Goal: Complete application form: Complete application form

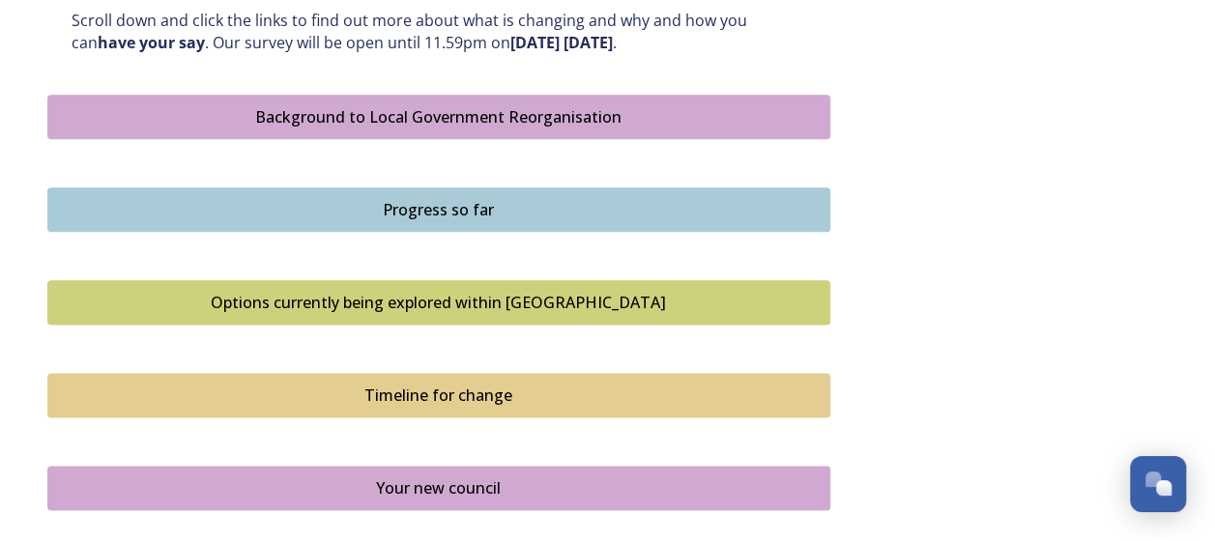
scroll to position [1074, 0]
click at [246, 293] on div "Options currently being explored within West Sussex" at bounding box center [439, 301] width 762 height 23
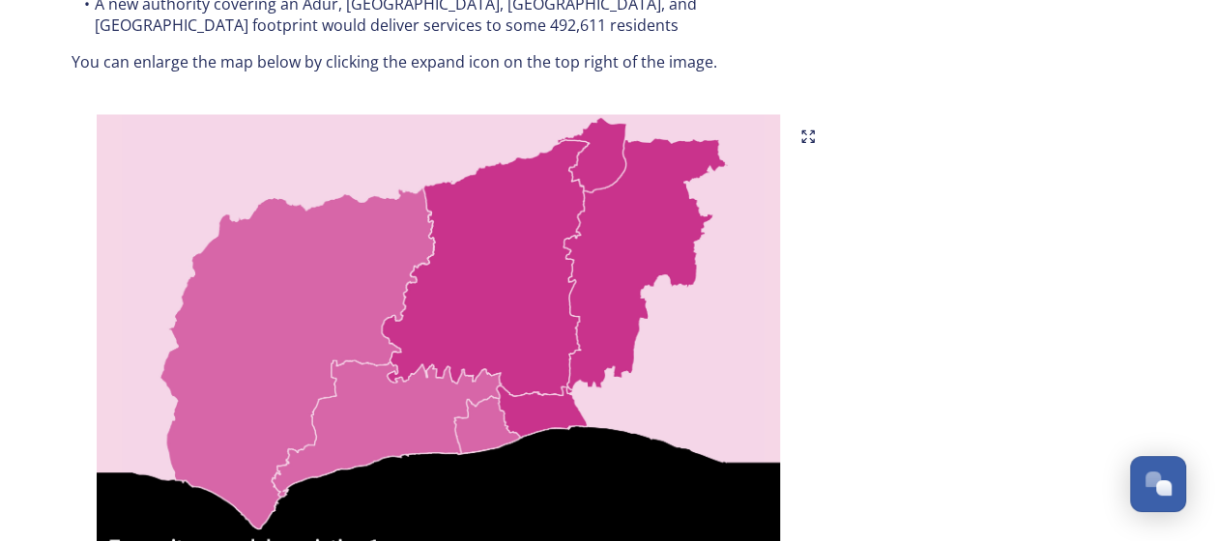
scroll to position [1218, 0]
click at [598, 131] on img at bounding box center [438, 355] width 783 height 483
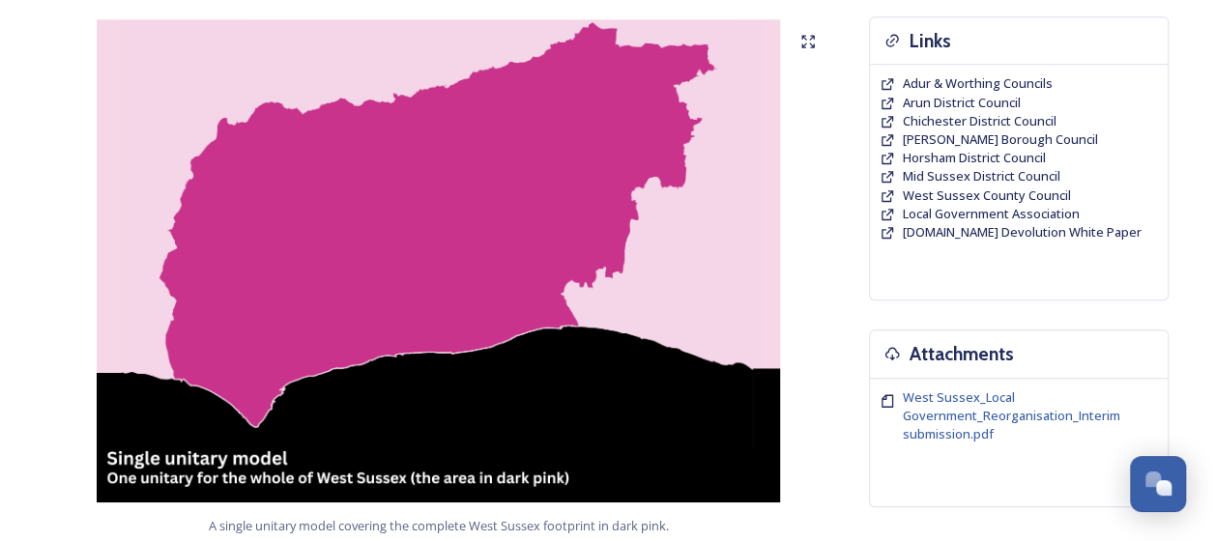
scroll to position [0, 0]
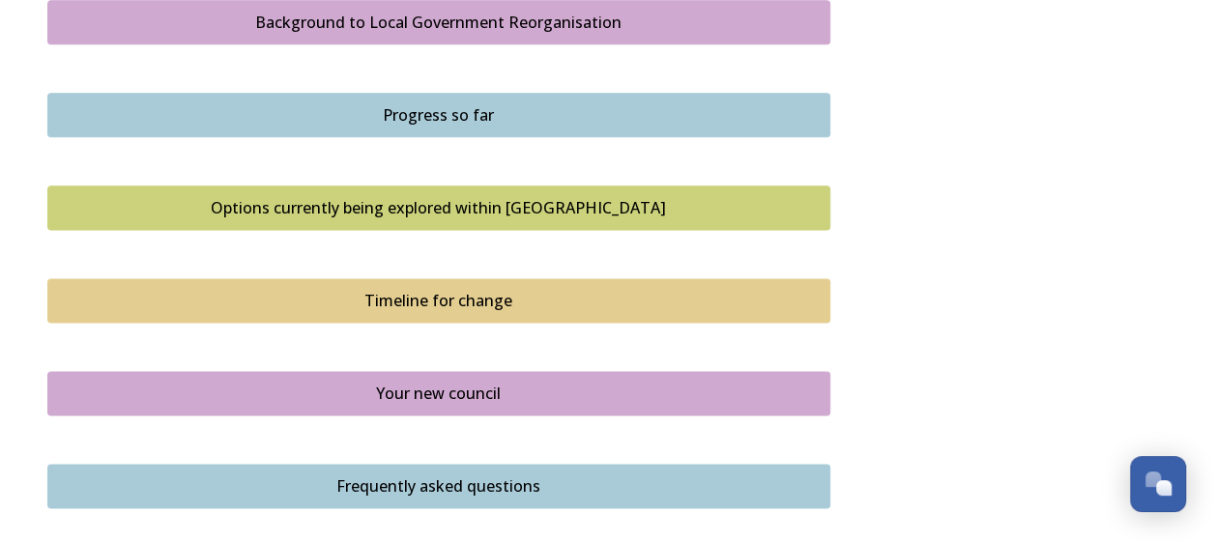
scroll to position [1172, 0]
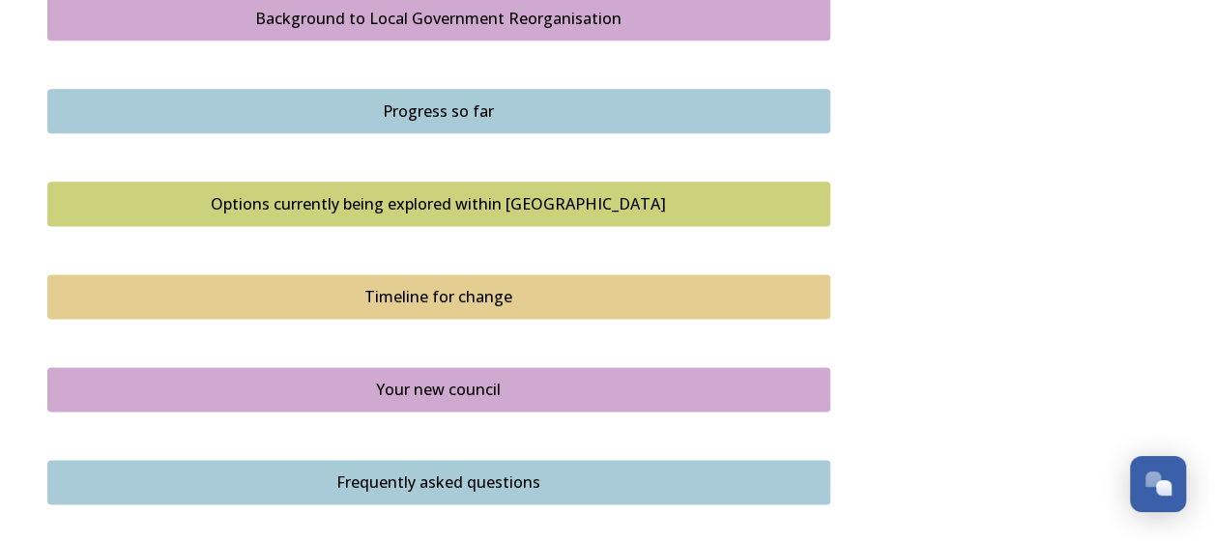
click at [180, 300] on div "Timeline for change" at bounding box center [439, 296] width 762 height 23
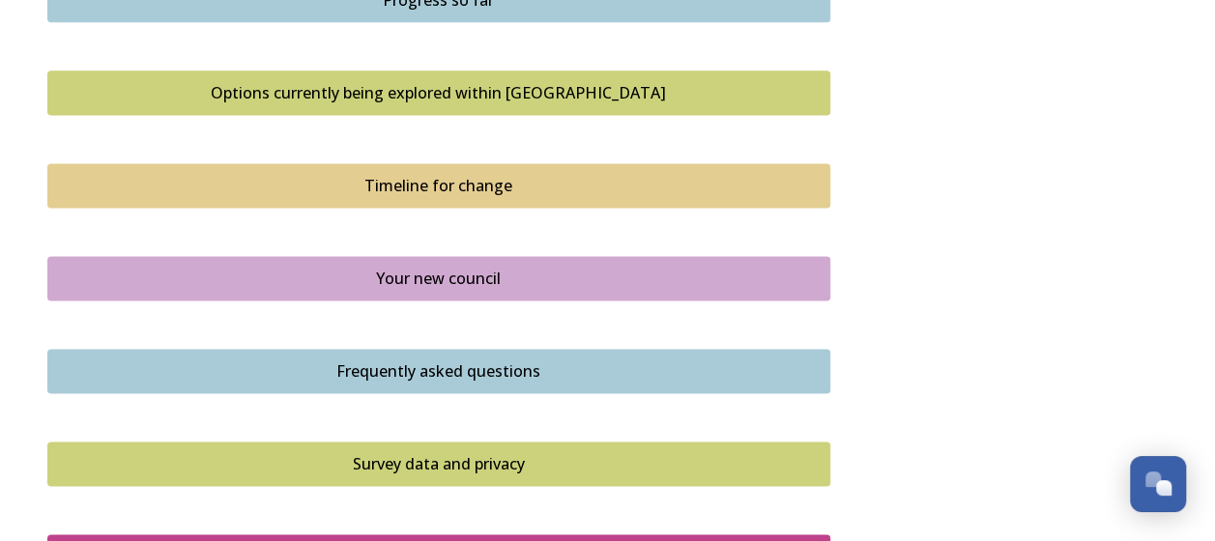
scroll to position [1285, 0]
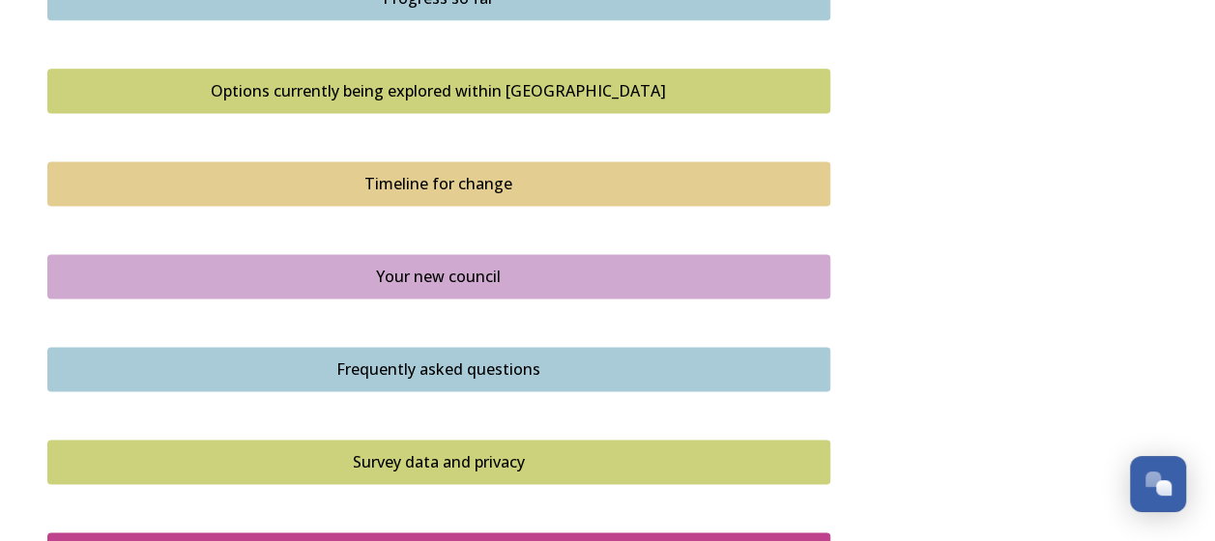
click at [182, 290] on button "Your new council" at bounding box center [438, 276] width 783 height 44
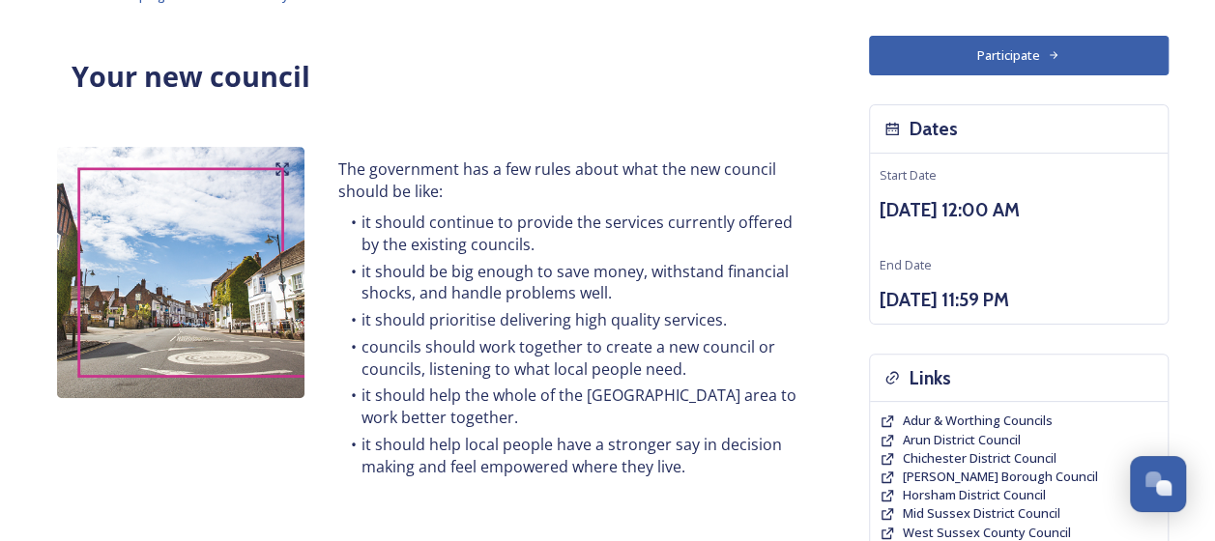
scroll to position [114, 0]
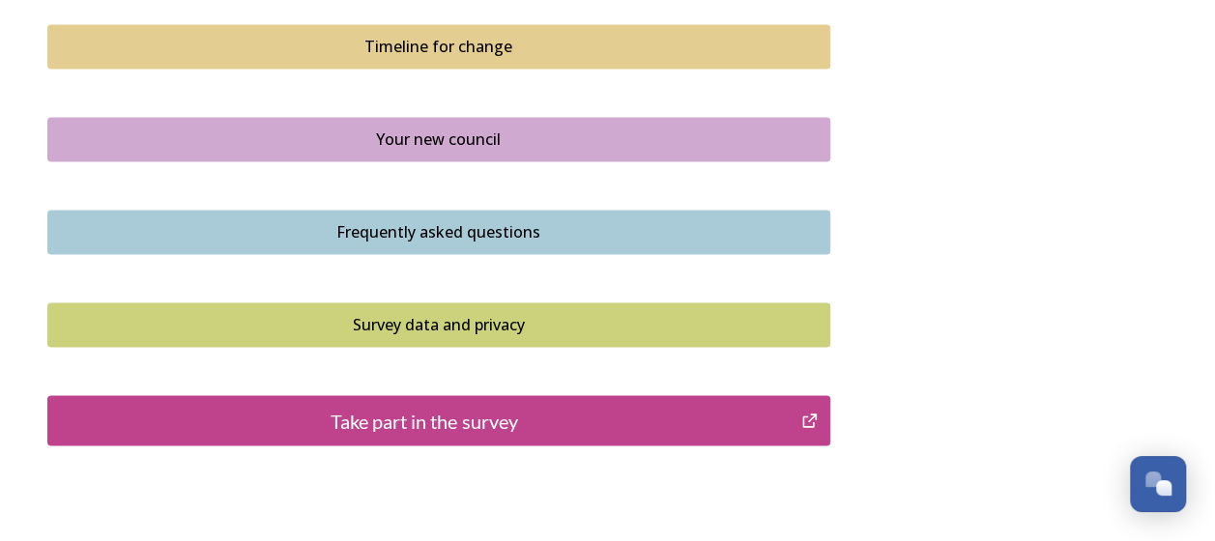
scroll to position [1533, 0]
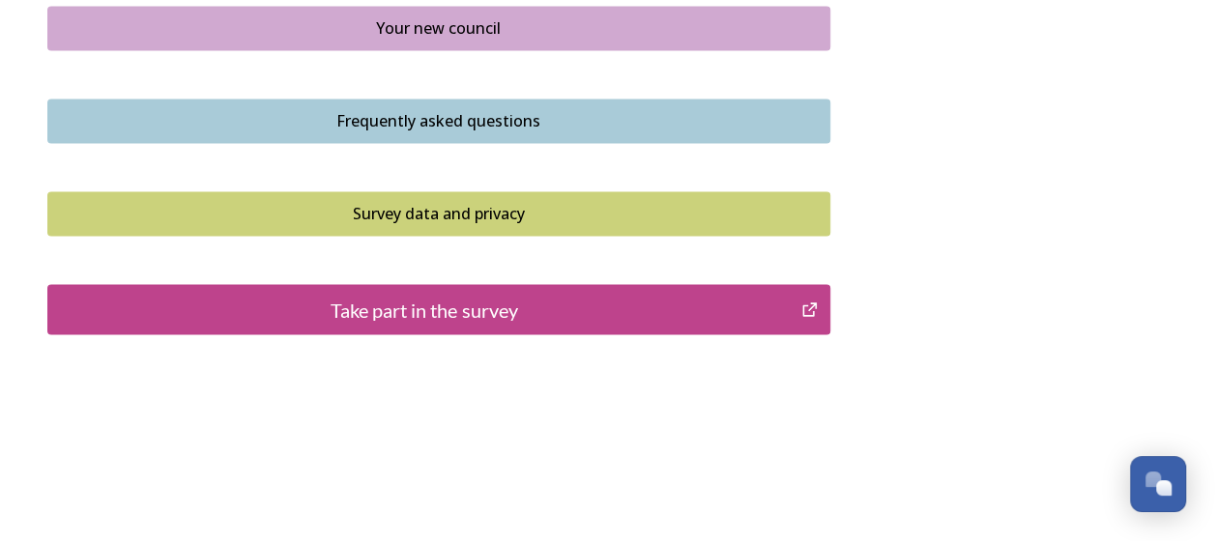
click at [215, 309] on div "Take part in the survey" at bounding box center [425, 309] width 734 height 29
click at [309, 312] on div "Take part in the survey" at bounding box center [425, 309] width 734 height 29
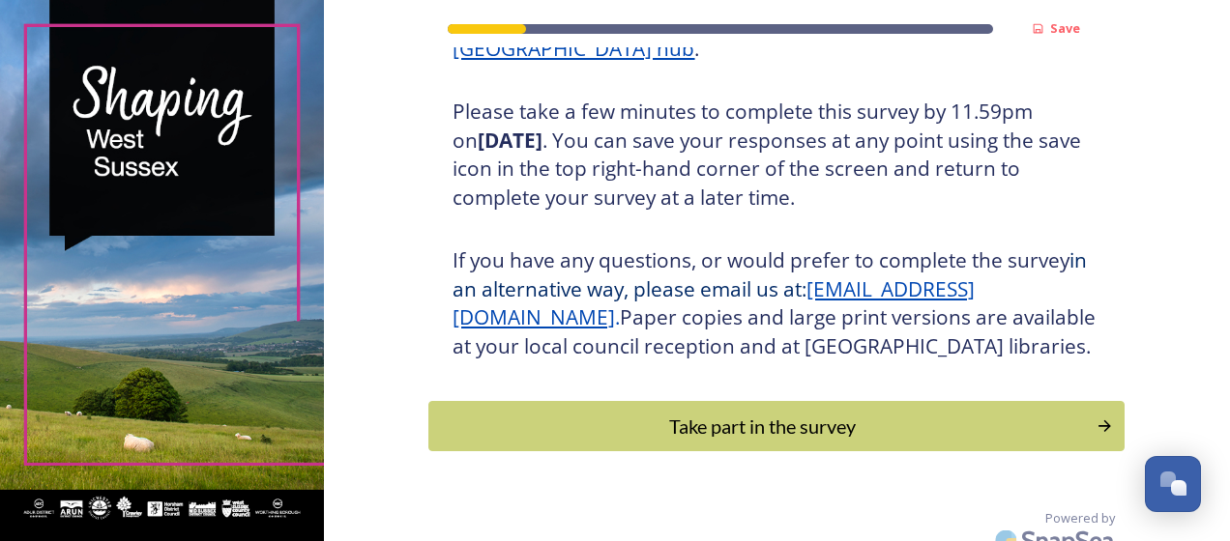
scroll to position [387, 0]
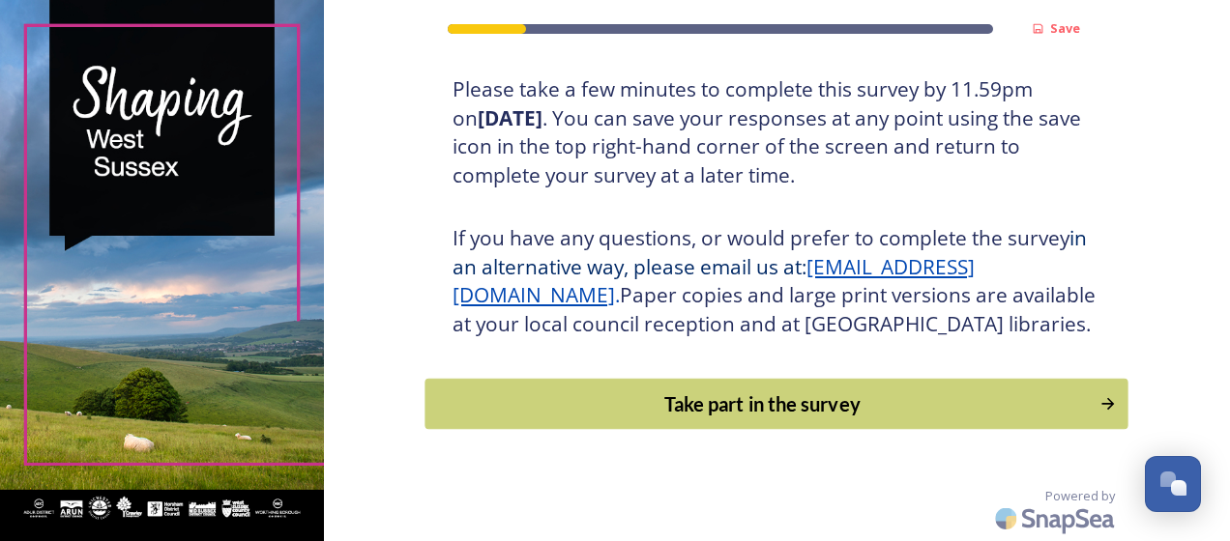
click at [483, 394] on div "Take part in the survey" at bounding box center [763, 404] width 654 height 29
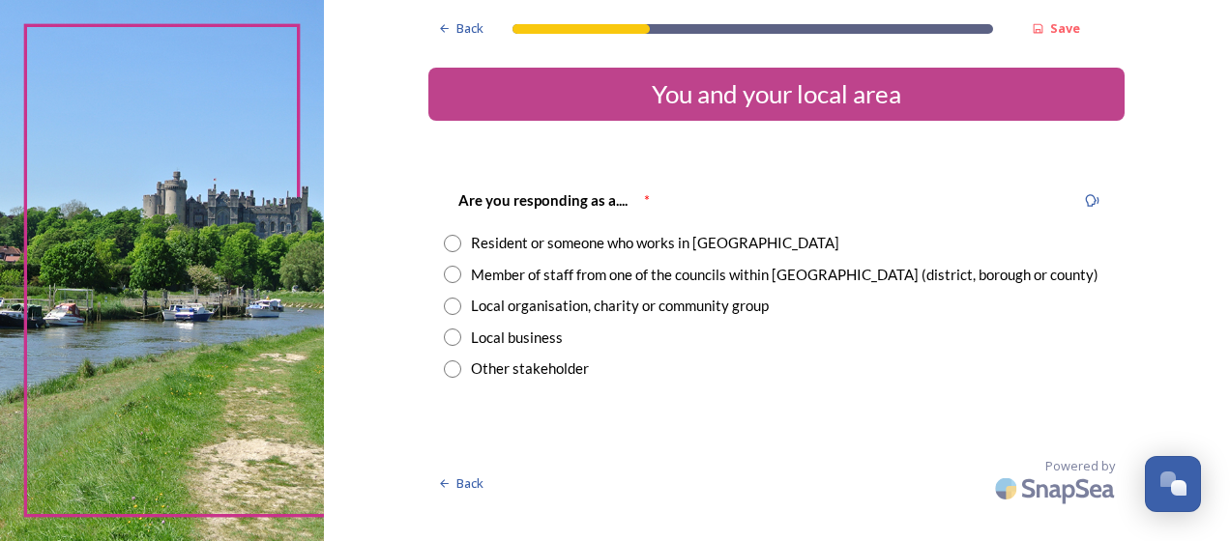
click at [455, 248] on input "radio" at bounding box center [452, 243] width 17 height 17
radio input "true"
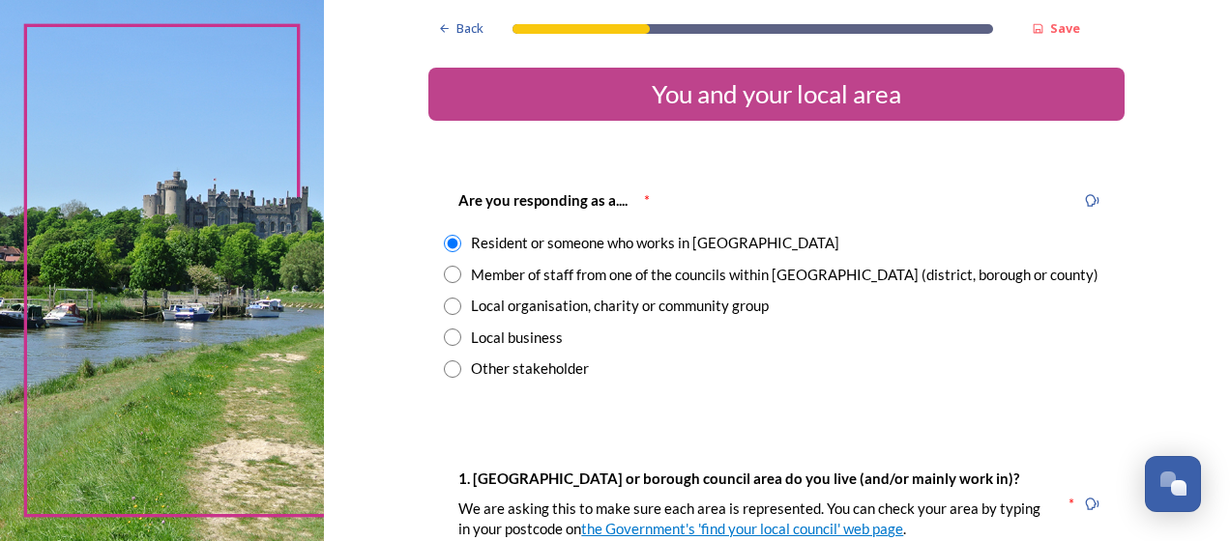
click at [452, 282] on input "radio" at bounding box center [452, 274] width 17 height 17
radio input "true"
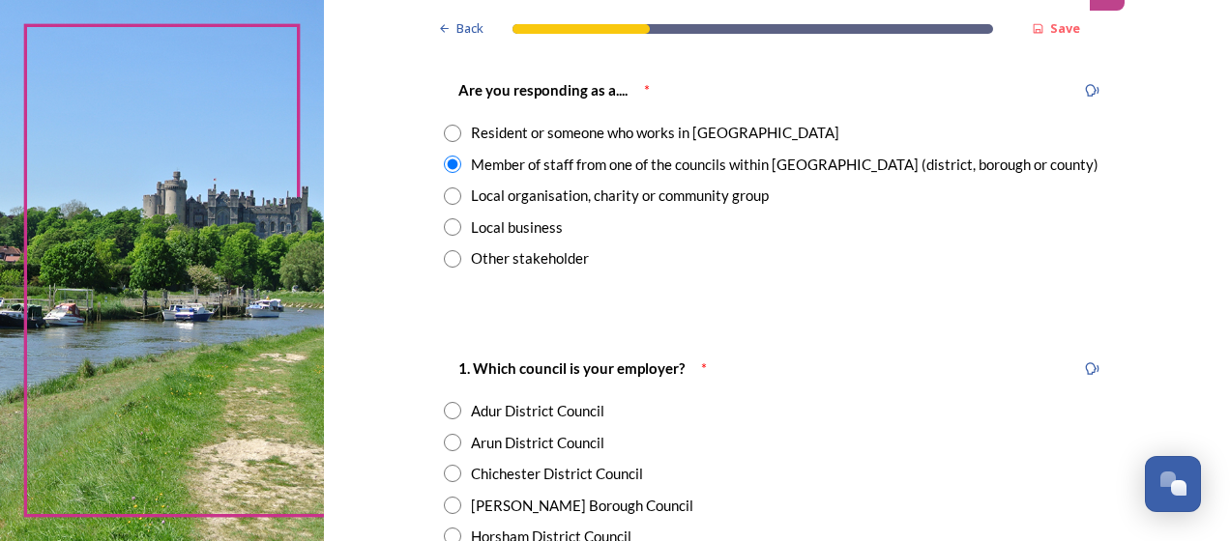
scroll to position [168, 0]
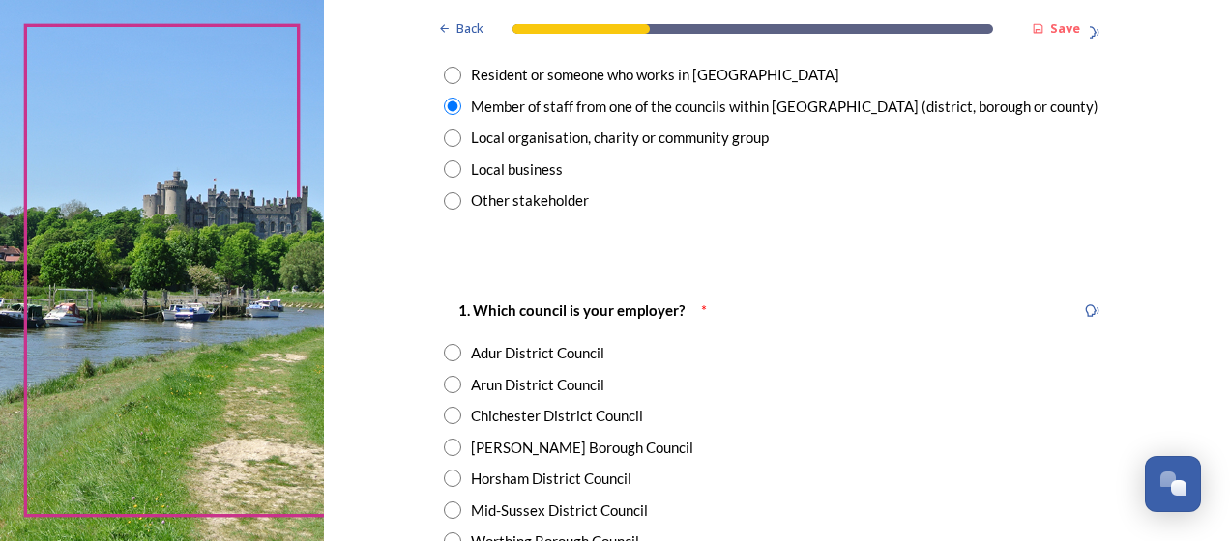
click at [450, 447] on input "radio" at bounding box center [452, 447] width 17 height 17
radio input "true"
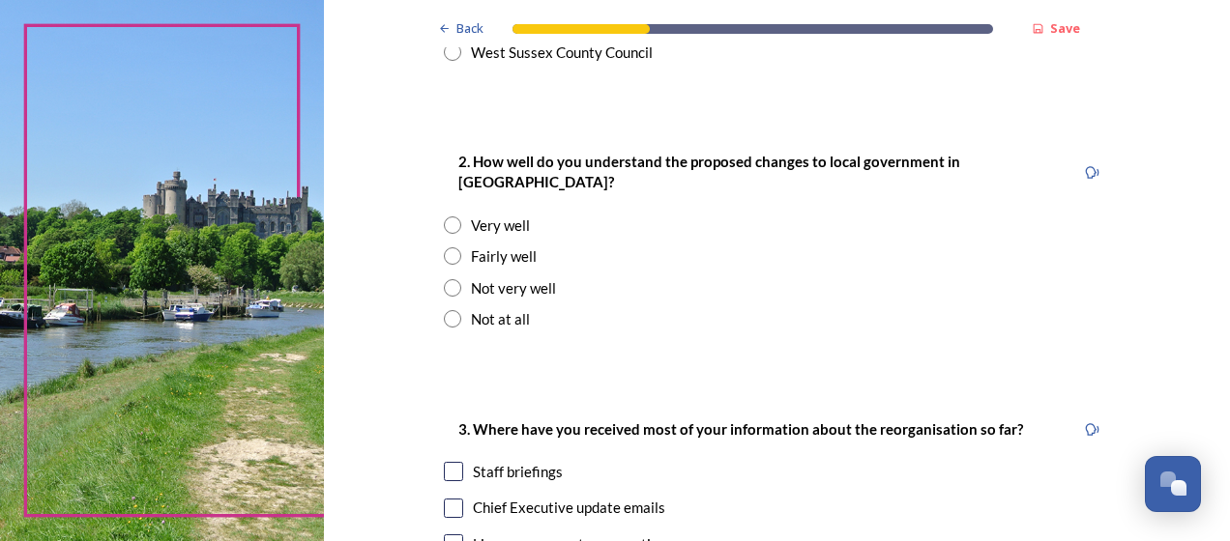
scroll to position [718, 0]
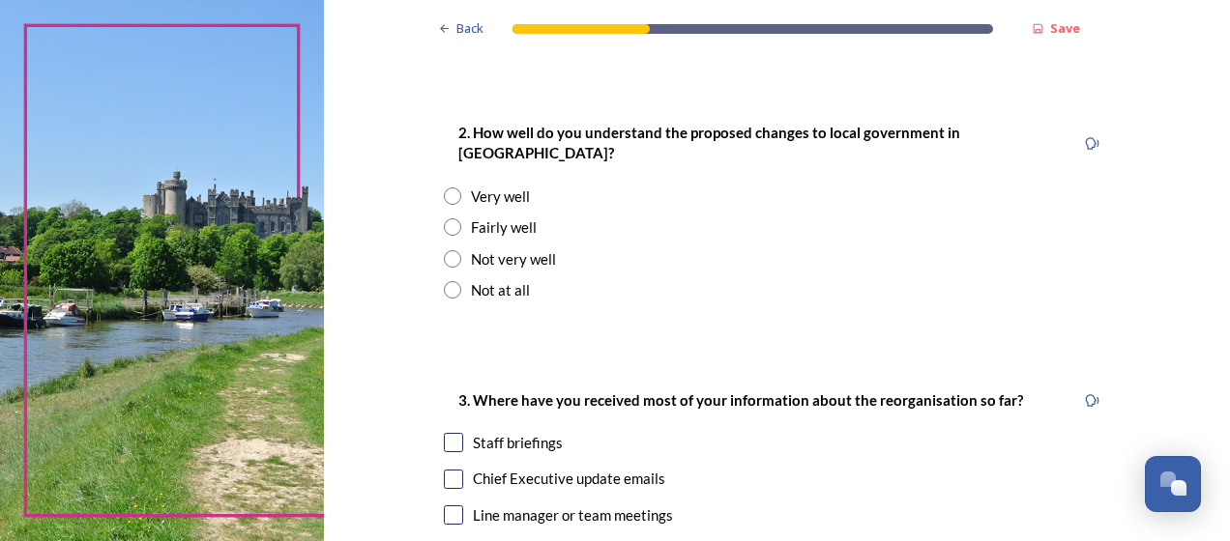
click at [444, 219] on input "radio" at bounding box center [452, 227] width 17 height 17
radio input "true"
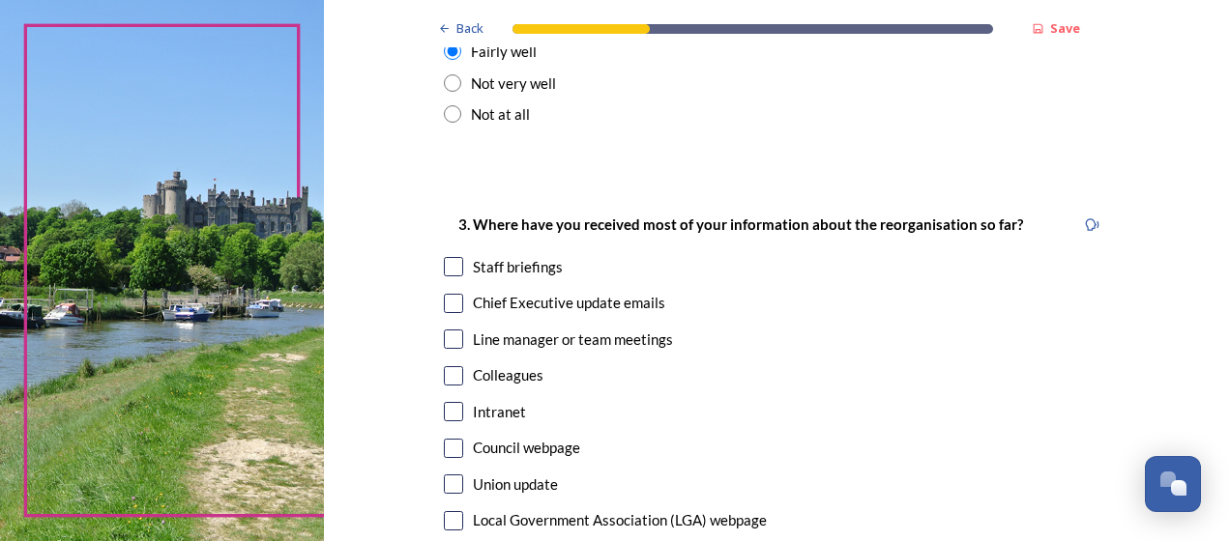
scroll to position [895, 0]
click at [444, 256] on input "checkbox" at bounding box center [453, 265] width 19 height 19
checkbox input "true"
click at [445, 293] on input "checkbox" at bounding box center [453, 302] width 19 height 19
checkbox input "true"
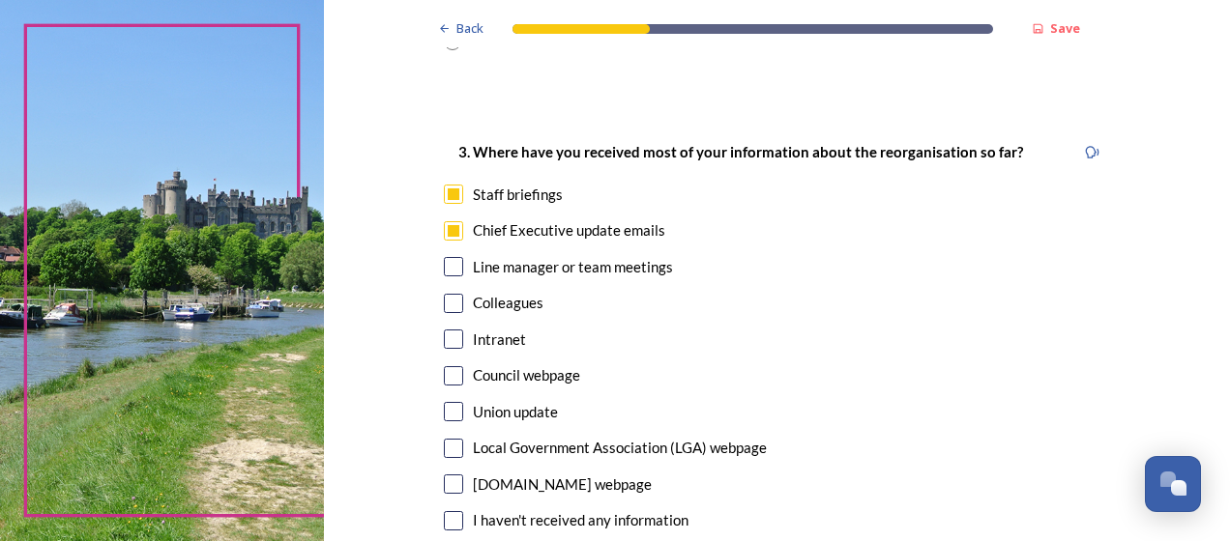
scroll to position [970, 0]
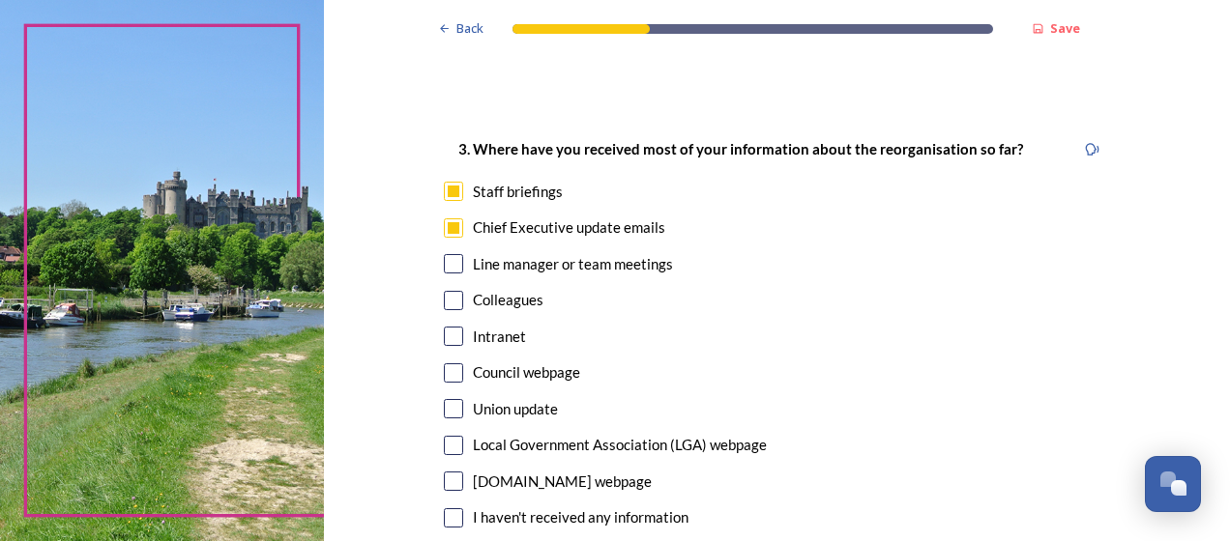
click at [444, 254] on input "checkbox" at bounding box center [453, 263] width 19 height 19
checkbox input "true"
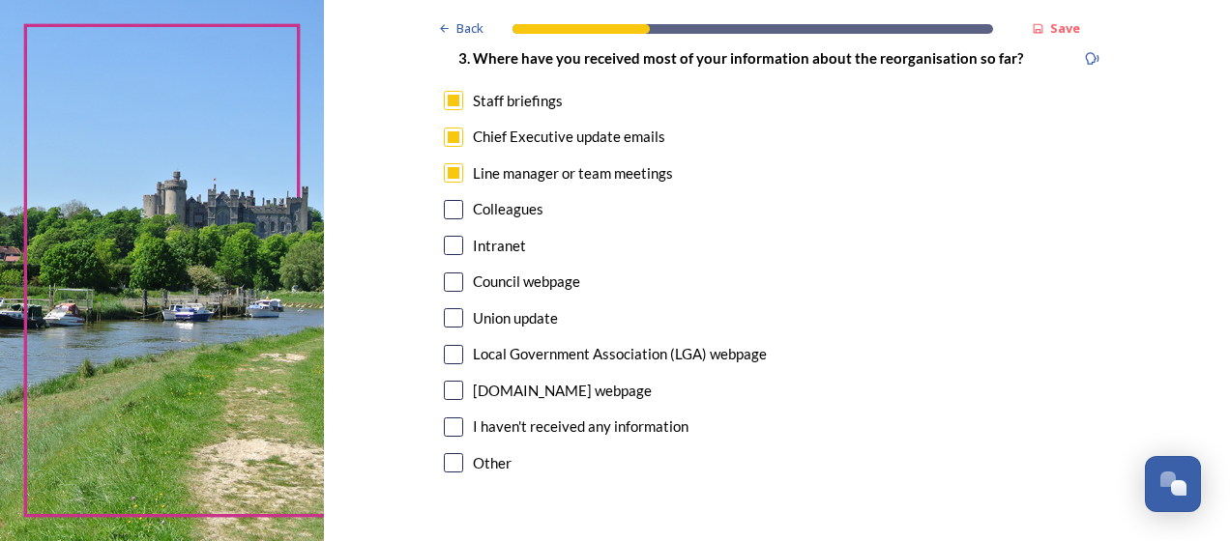
scroll to position [1062, 0]
click at [444, 235] on input "checkbox" at bounding box center [453, 244] width 19 height 19
checkbox input "true"
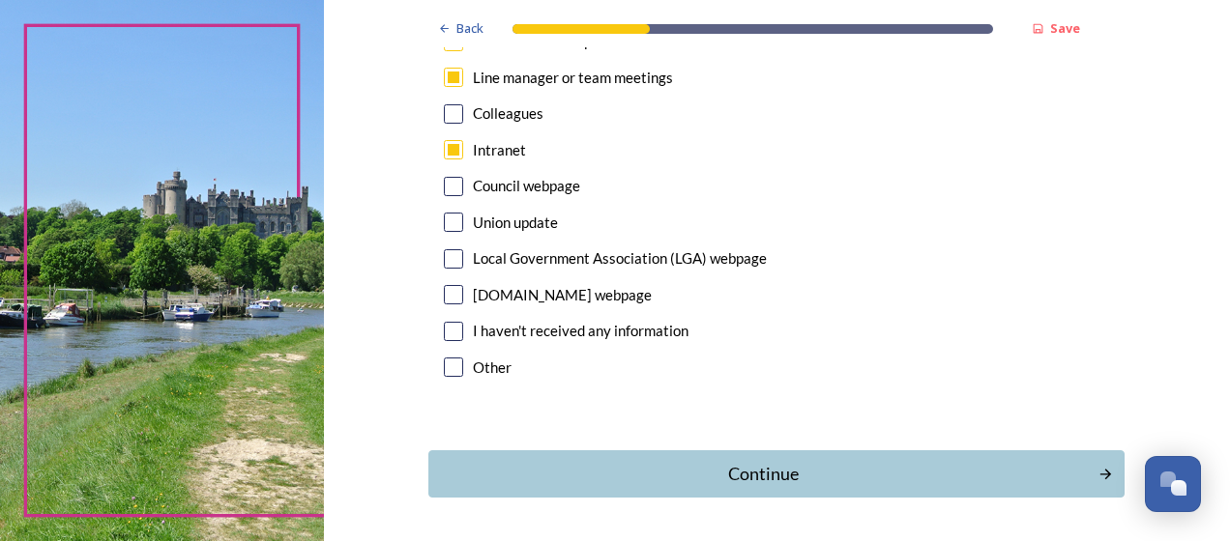
scroll to position [1204, 0]
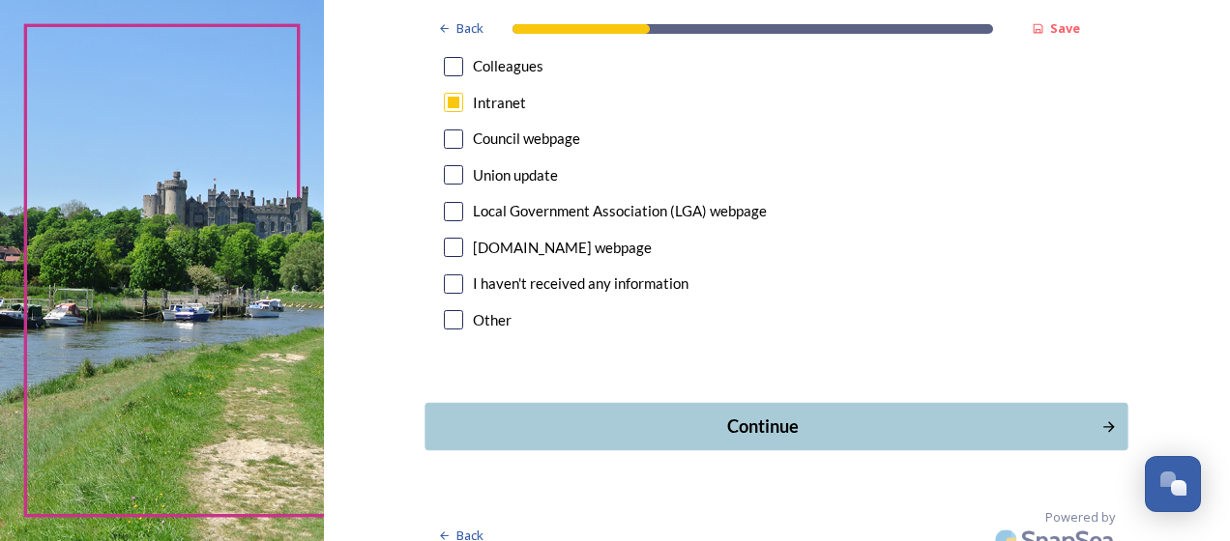
click at [560, 416] on div "Continue" at bounding box center [763, 427] width 655 height 26
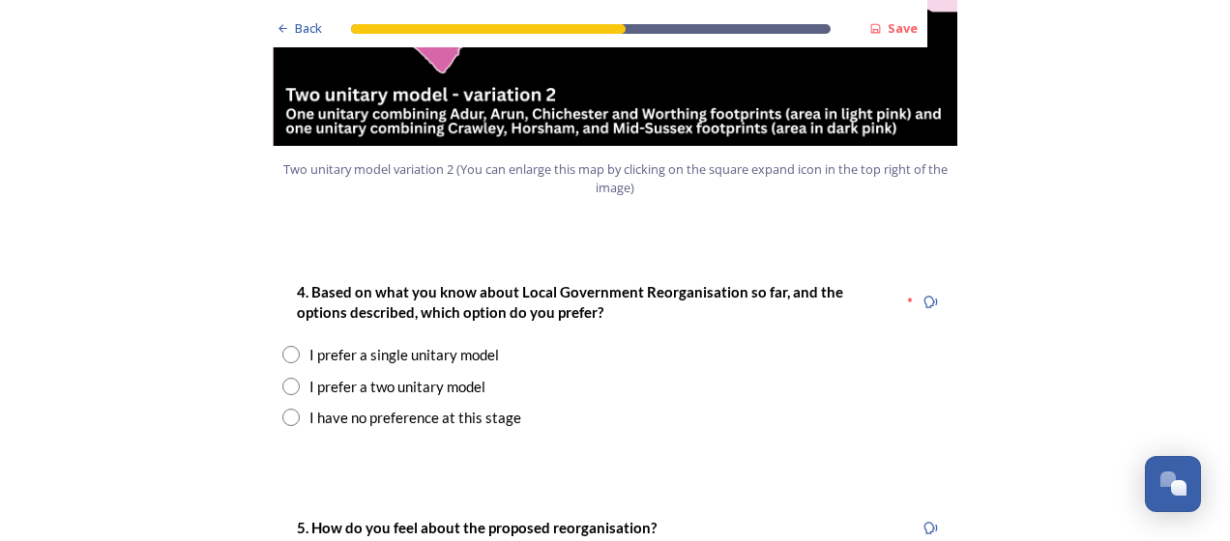
scroll to position [2434, 0]
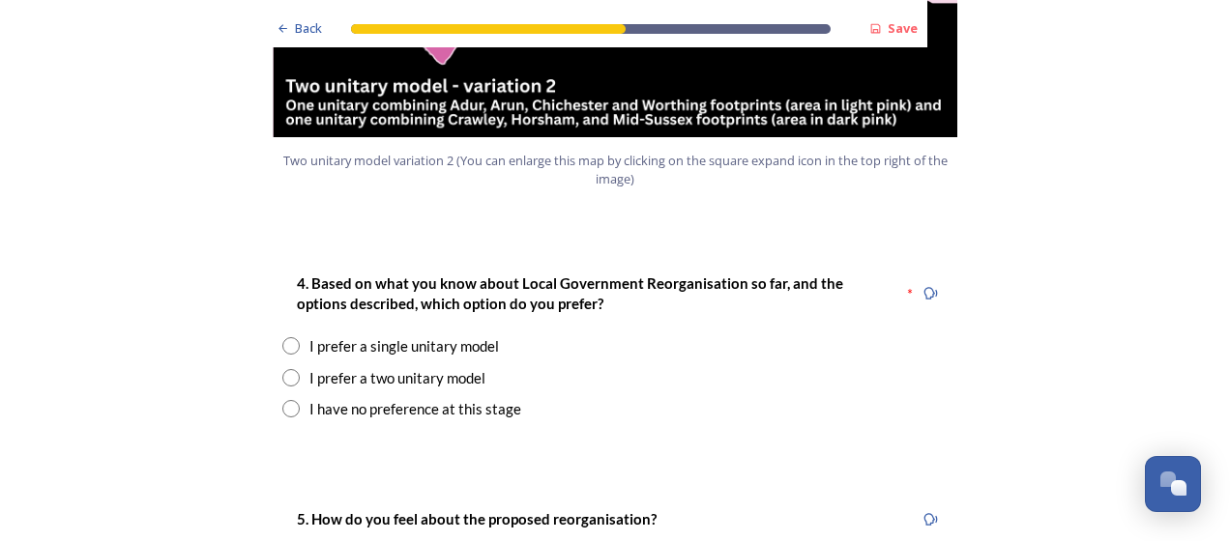
click at [282, 369] on input "radio" at bounding box center [290, 377] width 17 height 17
radio input "true"
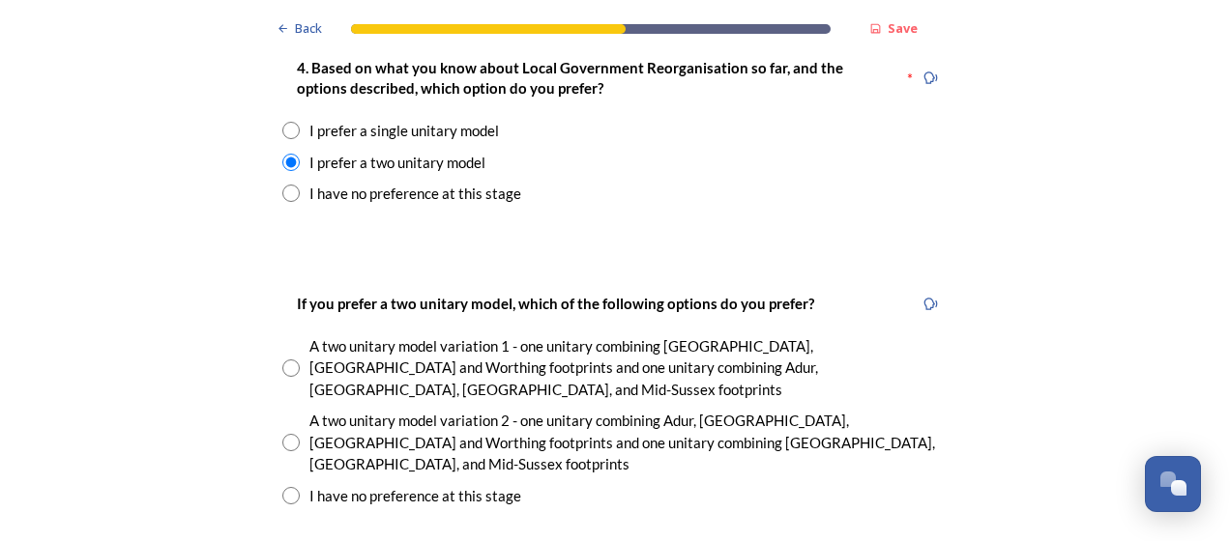
scroll to position [2650, 0]
click at [282, 433] on input "radio" at bounding box center [290, 441] width 17 height 17
radio input "true"
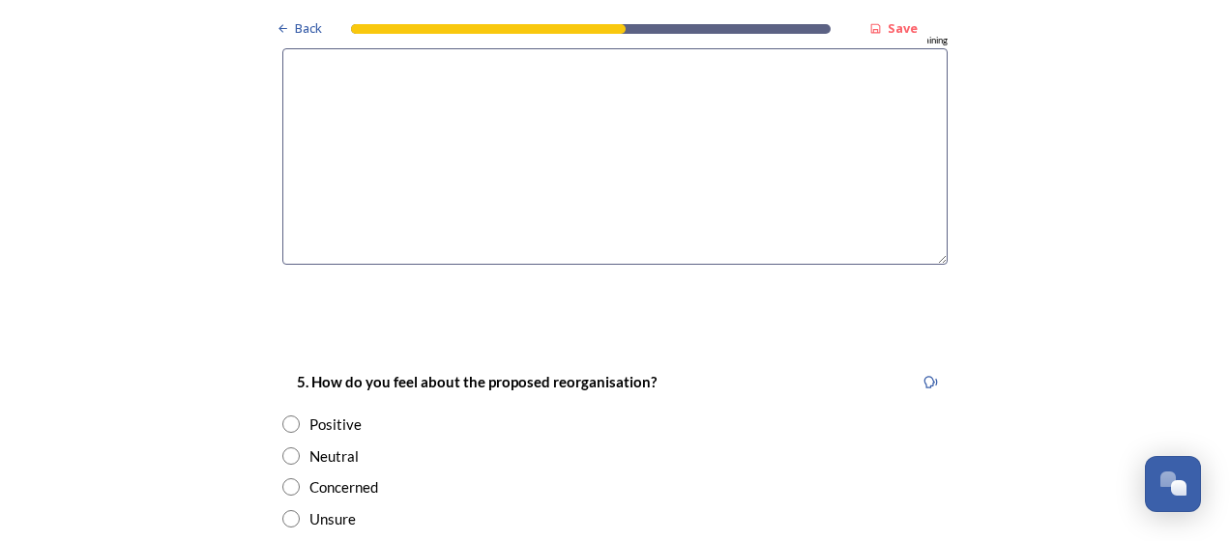
scroll to position [3307, 0]
click at [282, 413] on input "radio" at bounding box center [290, 421] width 17 height 17
radio input "true"
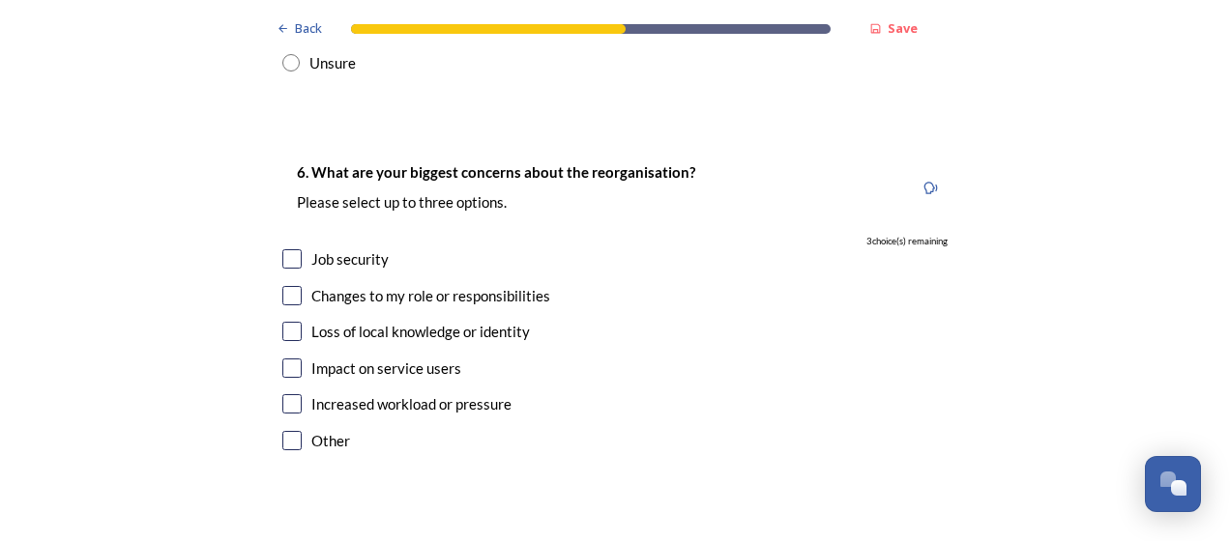
scroll to position [3761, 0]
click at [282, 248] on input "checkbox" at bounding box center [291, 257] width 19 height 19
checkbox input "true"
click at [282, 285] on input "checkbox" at bounding box center [291, 294] width 19 height 19
checkbox input "true"
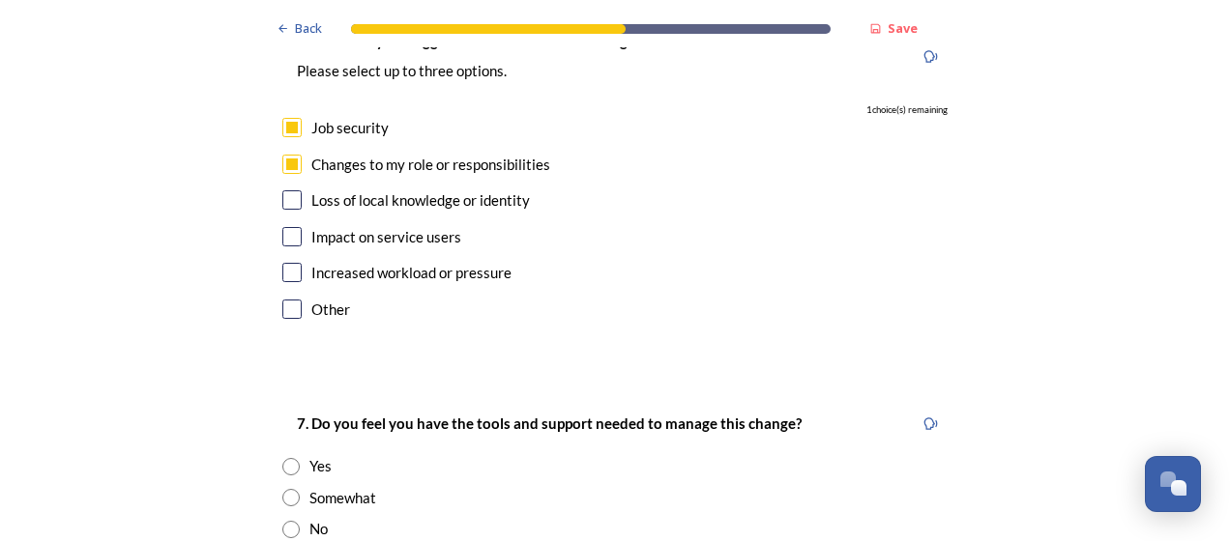
scroll to position [3893, 0]
click at [283, 457] on input "radio" at bounding box center [290, 465] width 17 height 17
radio input "true"
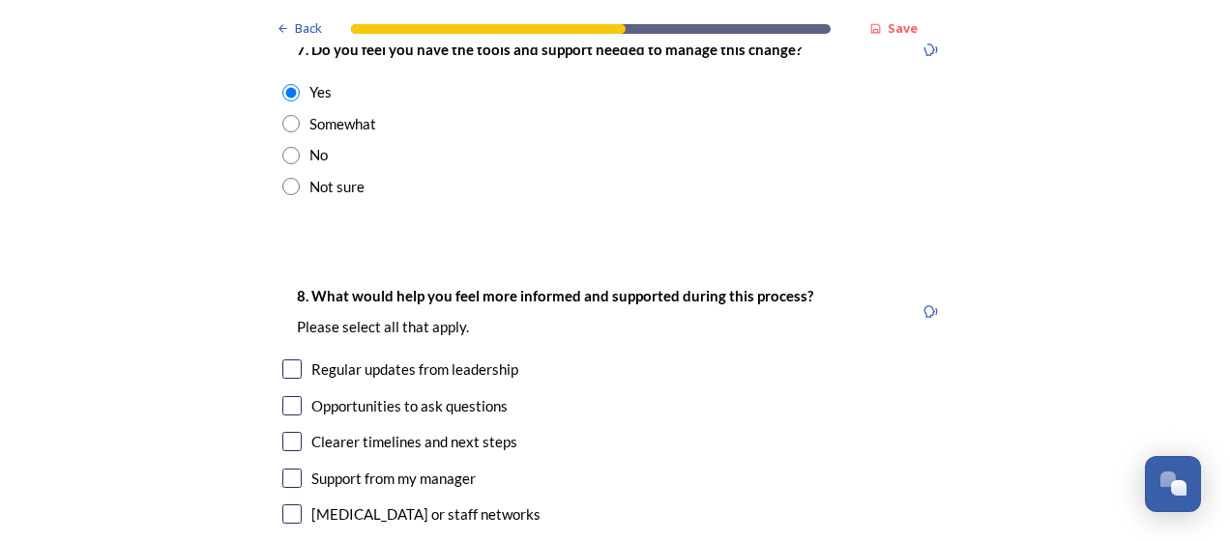
scroll to position [4267, 0]
click at [287, 359] on input "checkbox" at bounding box center [291, 368] width 19 height 19
checkbox input "true"
click at [286, 395] on input "checkbox" at bounding box center [291, 404] width 19 height 19
checkbox input "true"
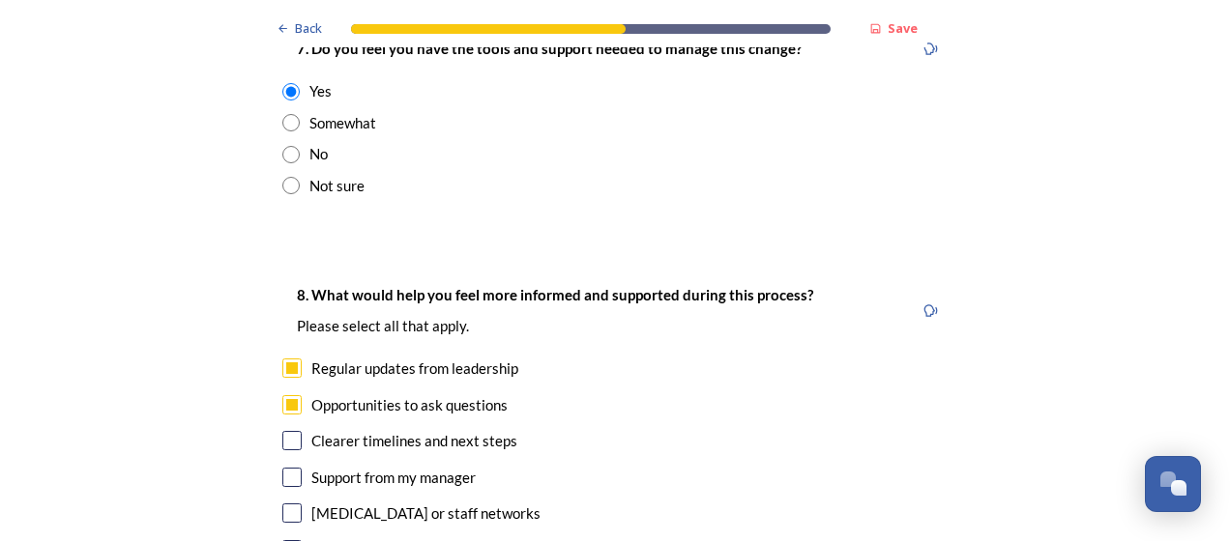
click at [282, 431] on input "checkbox" at bounding box center [291, 440] width 19 height 19
checkbox input "true"
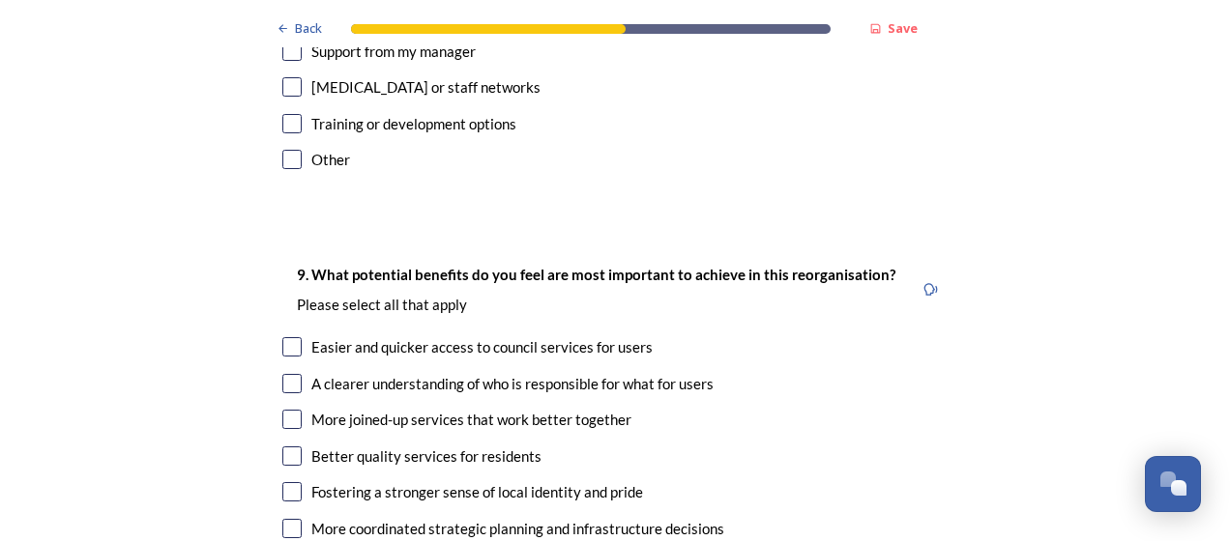
scroll to position [4694, 0]
click at [289, 409] on input "checkbox" at bounding box center [291, 418] width 19 height 19
checkbox input "true"
click at [294, 446] on input "checkbox" at bounding box center [291, 455] width 19 height 19
checkbox input "true"
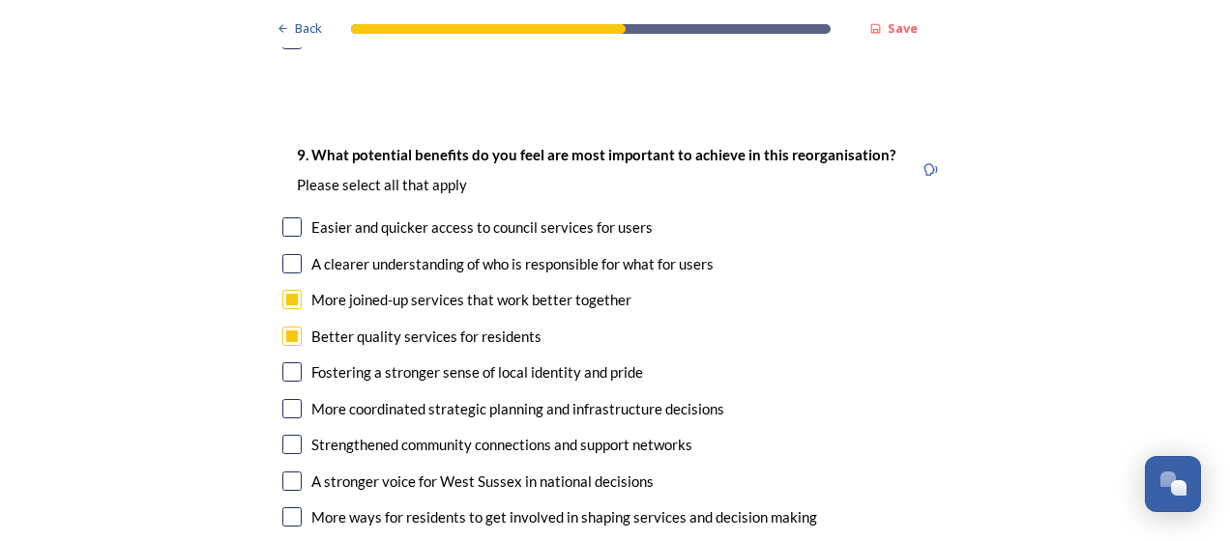
scroll to position [4814, 0]
click at [288, 362] on input "checkbox" at bounding box center [291, 371] width 19 height 19
checkbox input "true"
click at [287, 398] on input "checkbox" at bounding box center [291, 407] width 19 height 19
checkbox input "true"
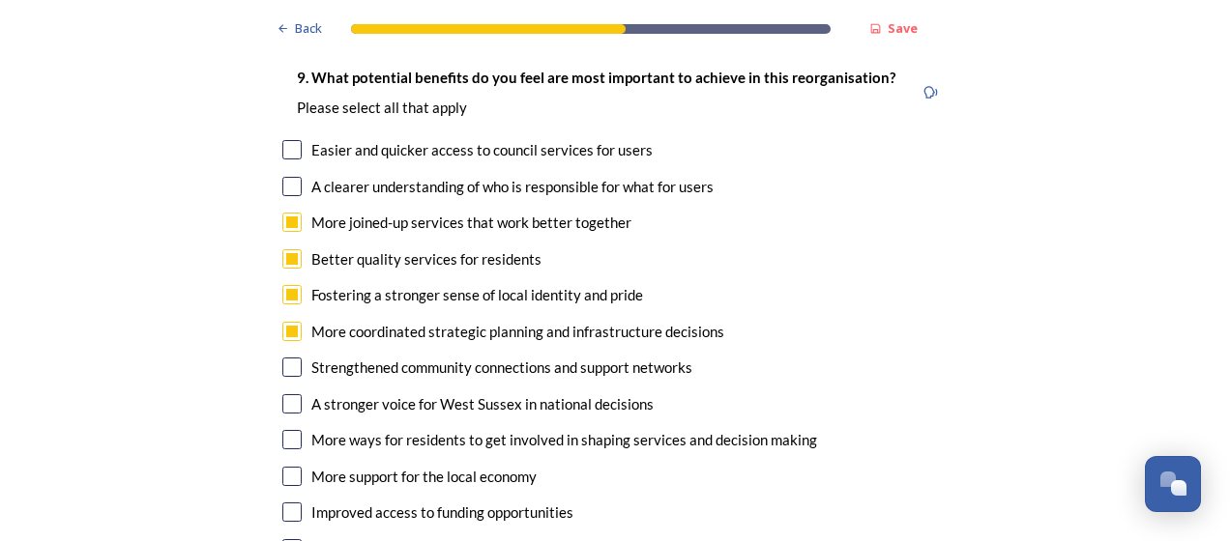
scroll to position [4888, 0]
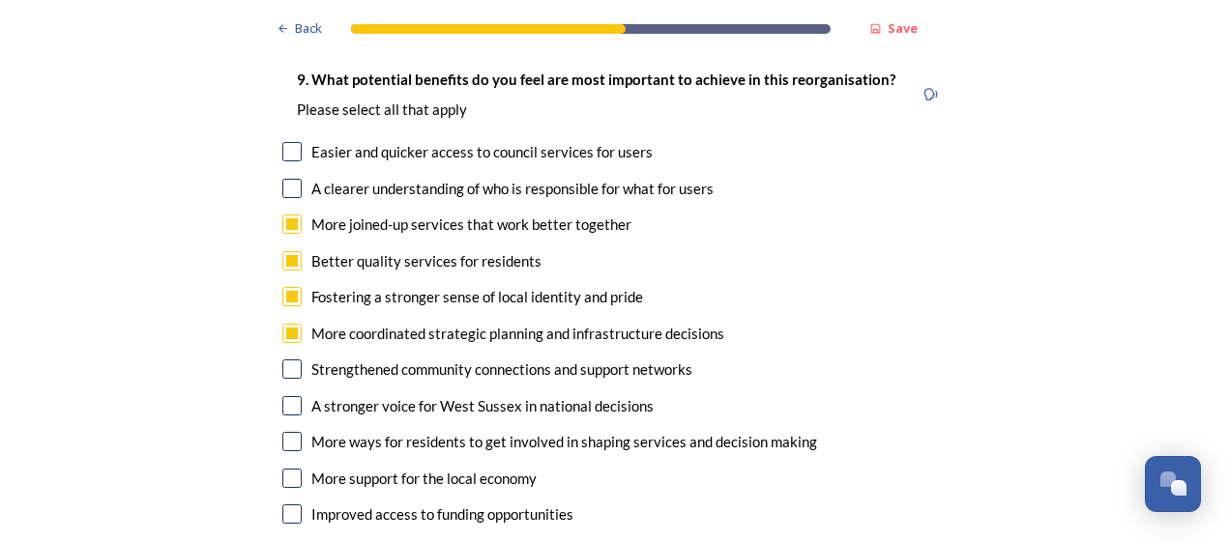
click at [285, 469] on input "checkbox" at bounding box center [291, 478] width 19 height 19
checkbox input "true"
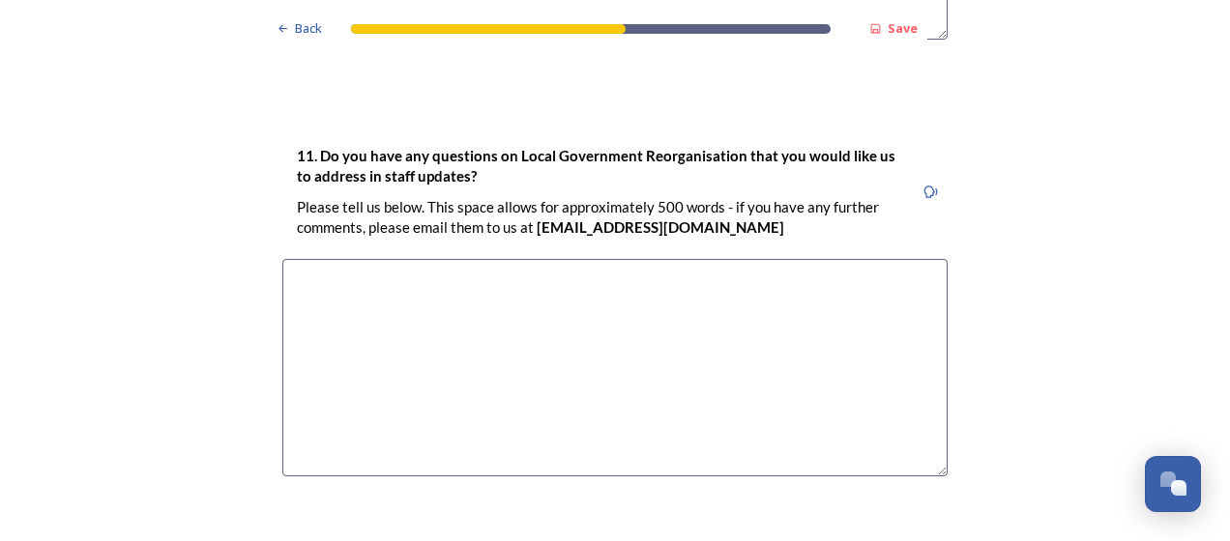
scroll to position [5871, 0]
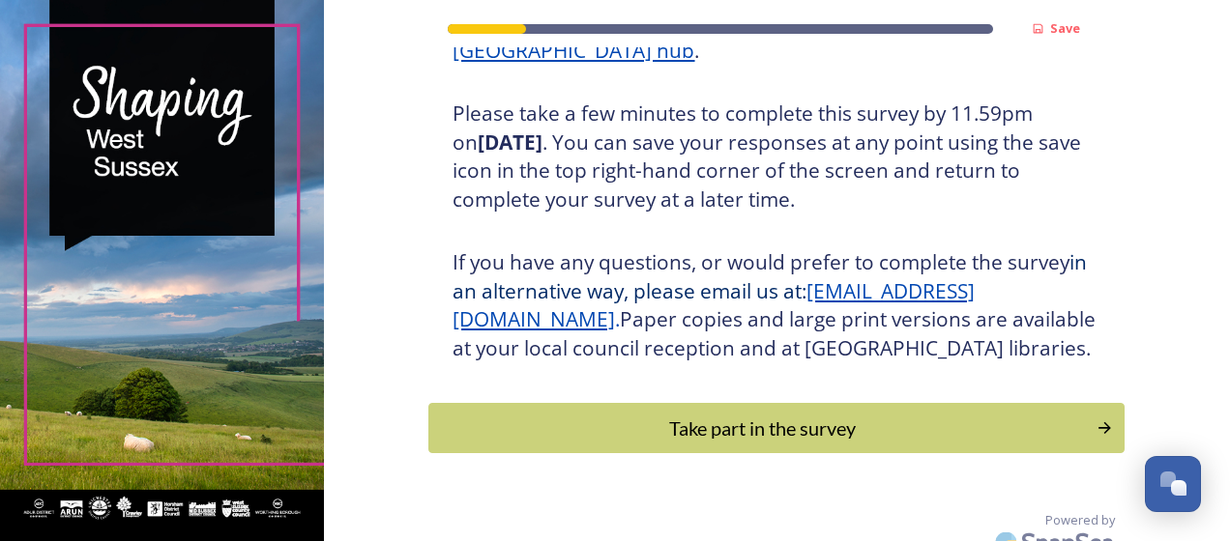
scroll to position [375, 0]
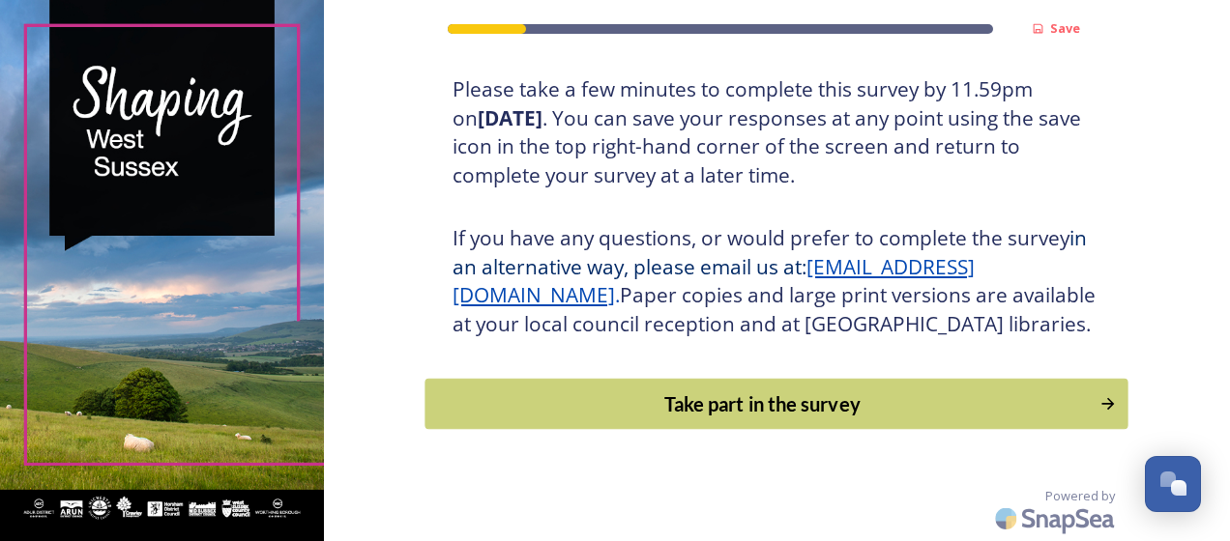
click at [536, 419] on div "Take part in the survey" at bounding box center [763, 404] width 654 height 29
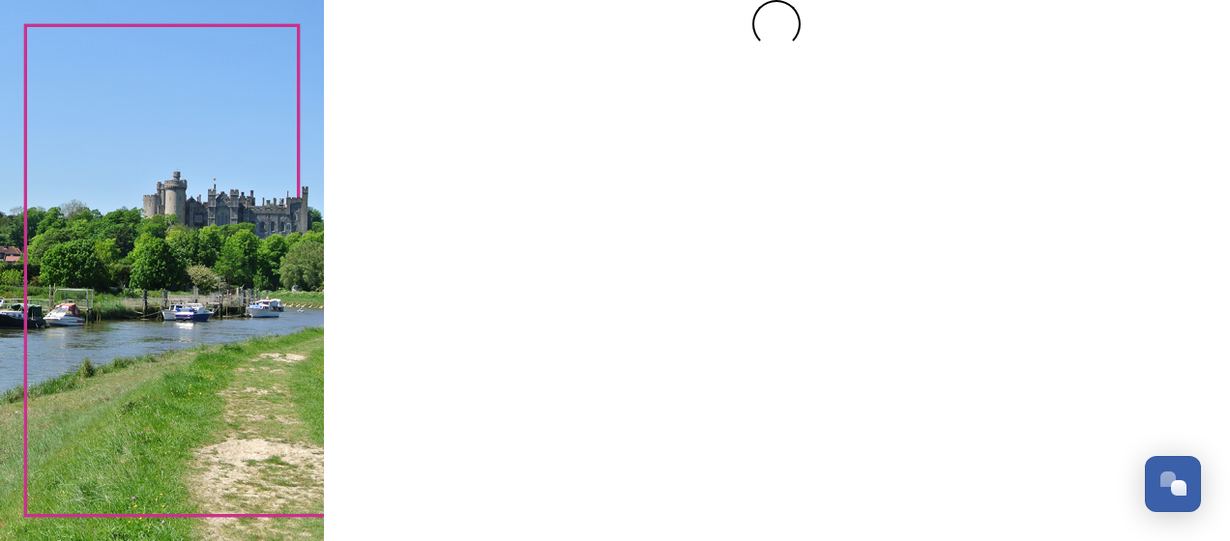
scroll to position [0, 0]
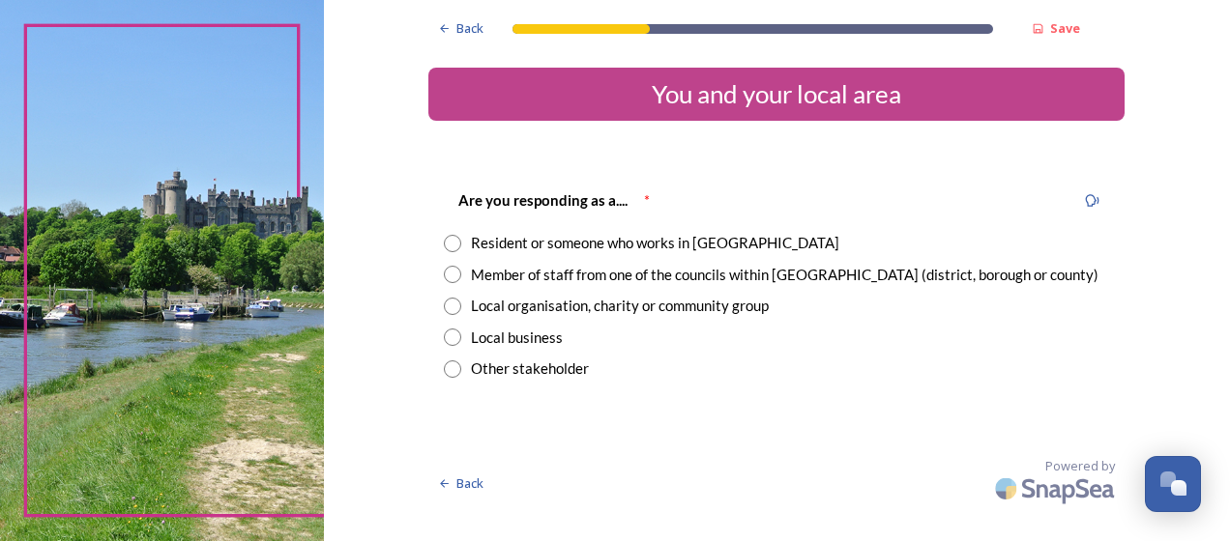
click at [459, 246] on input "radio" at bounding box center [452, 243] width 17 height 17
radio input "true"
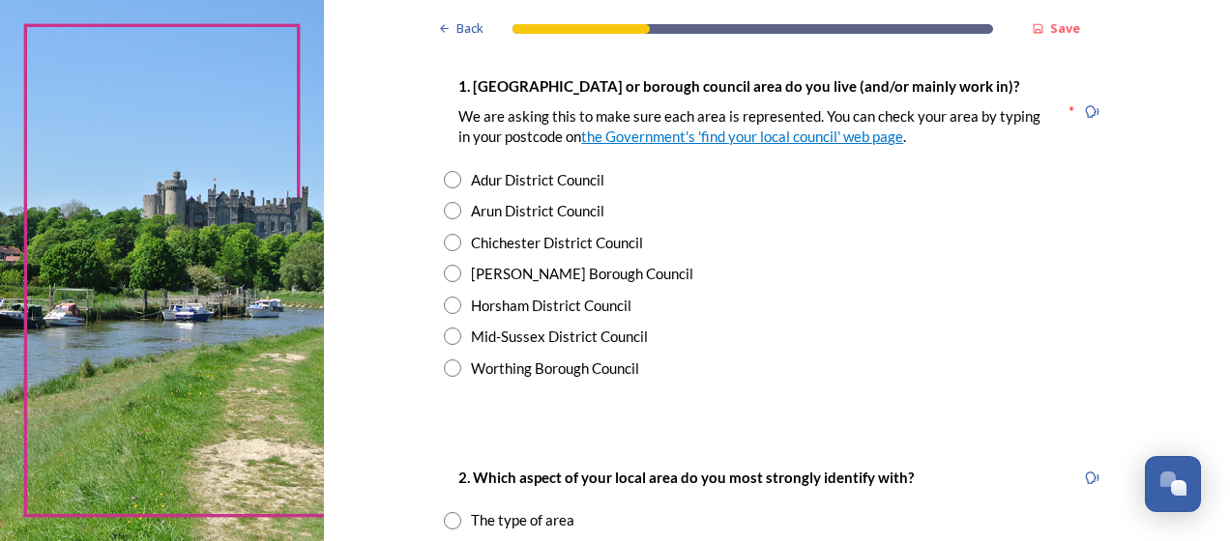
scroll to position [406, 0]
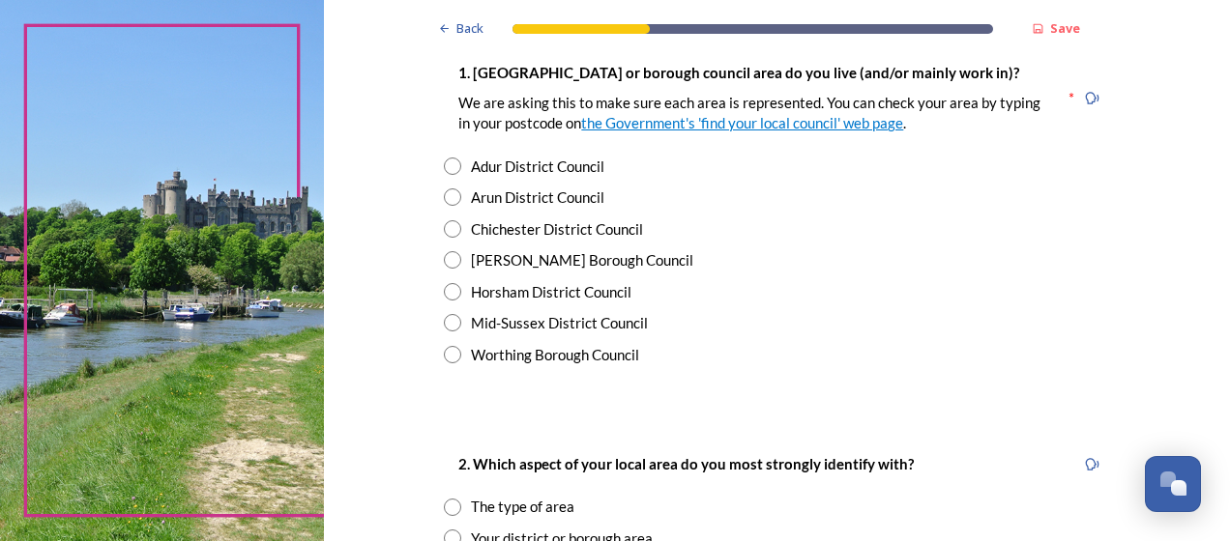
click at [444, 263] on input "radio" at bounding box center [452, 259] width 17 height 17
radio input "true"
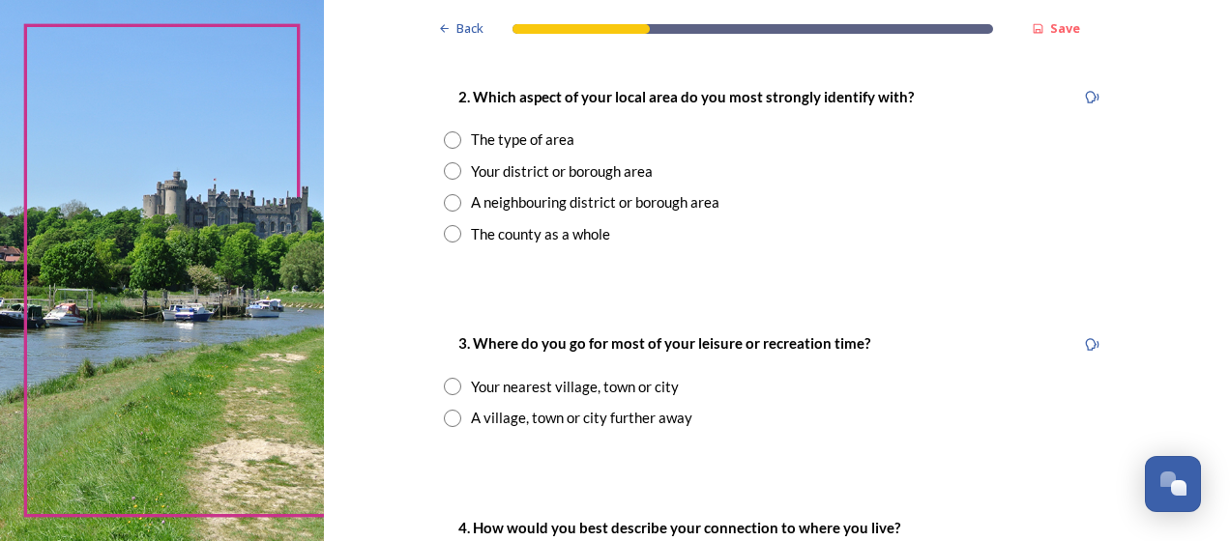
scroll to position [775, 0]
click at [444, 171] on input "radio" at bounding box center [452, 168] width 17 height 17
radio input "true"
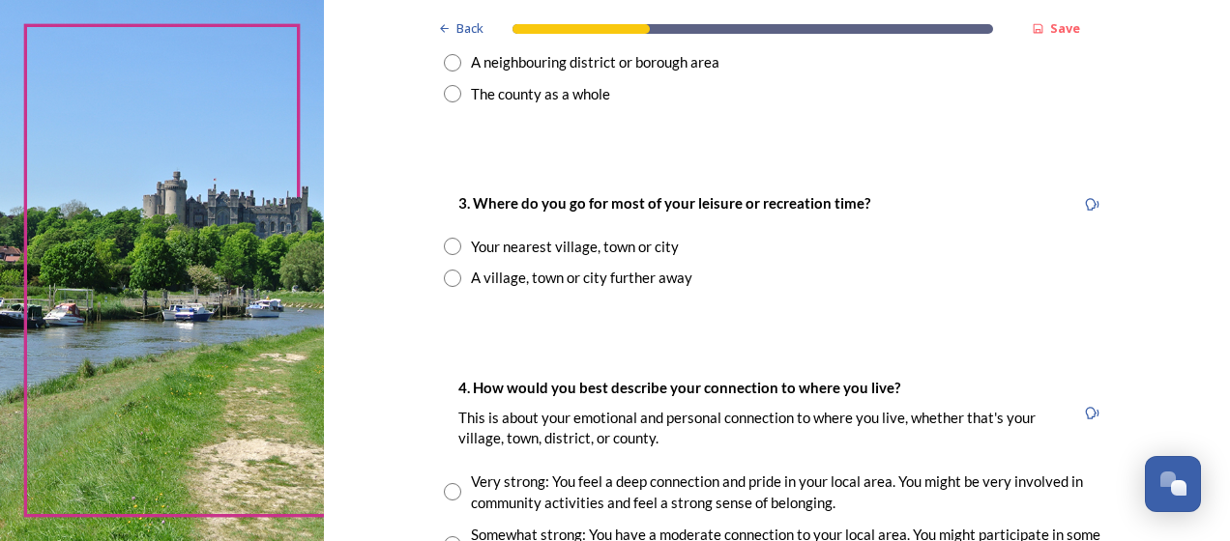
scroll to position [915, 0]
click at [450, 249] on input "radio" at bounding box center [452, 245] width 17 height 17
radio input "true"
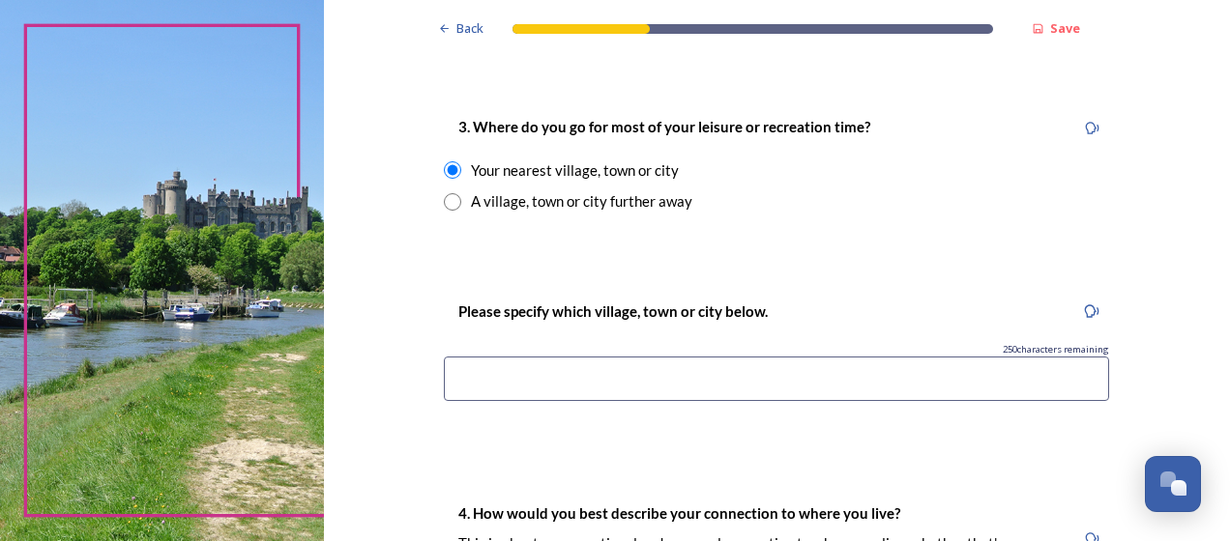
scroll to position [990, 0]
click at [457, 383] on input at bounding box center [776, 379] width 665 height 44
type input "[PERSON_NAME]"
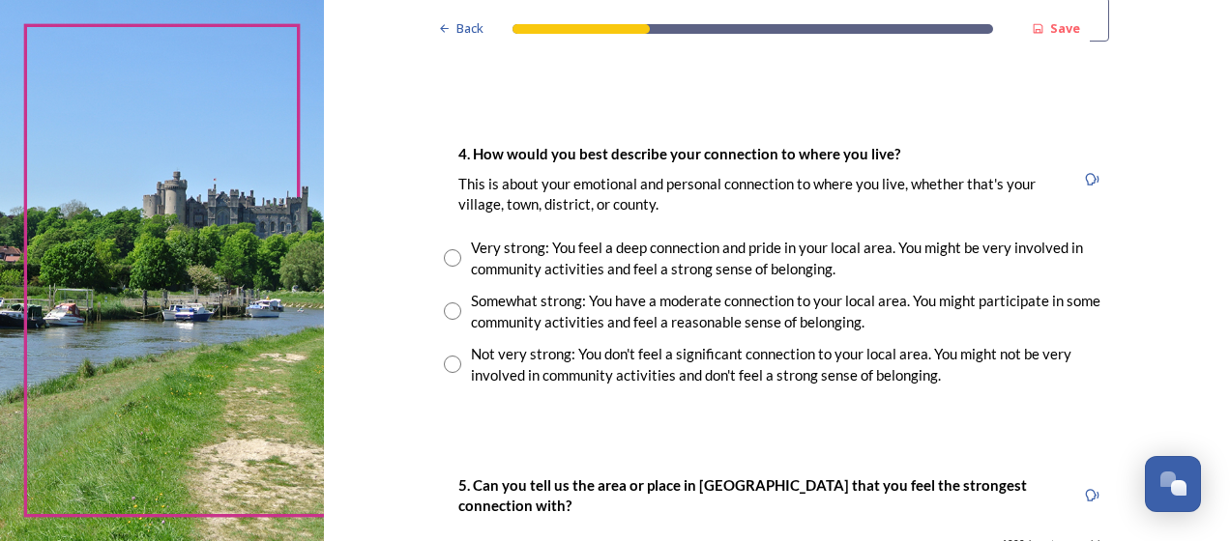
scroll to position [1359, 0]
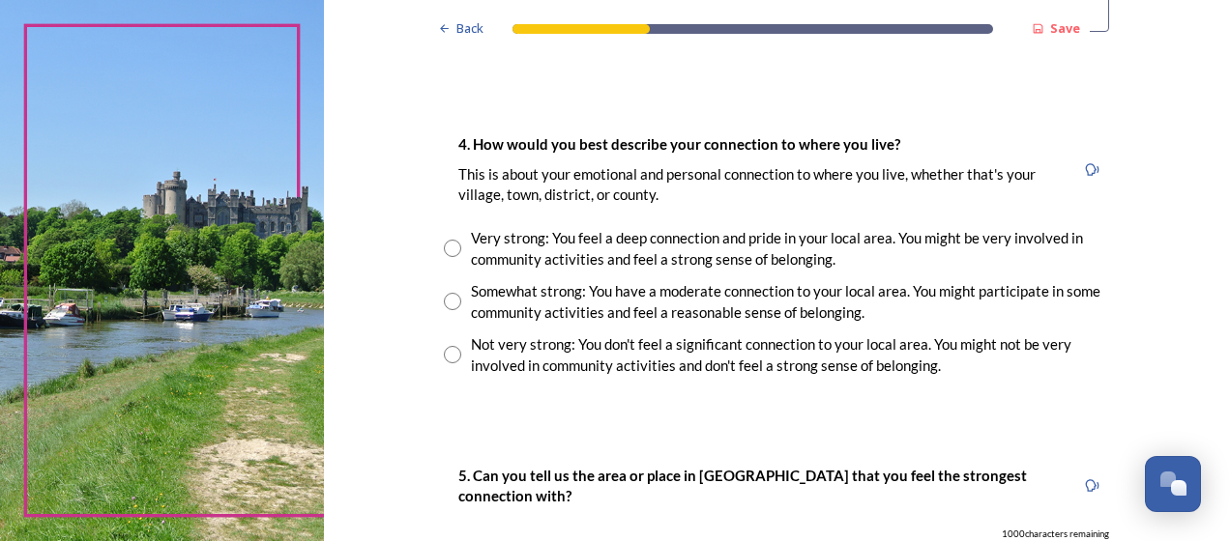
click at [444, 249] on input "radio" at bounding box center [452, 248] width 17 height 17
radio input "true"
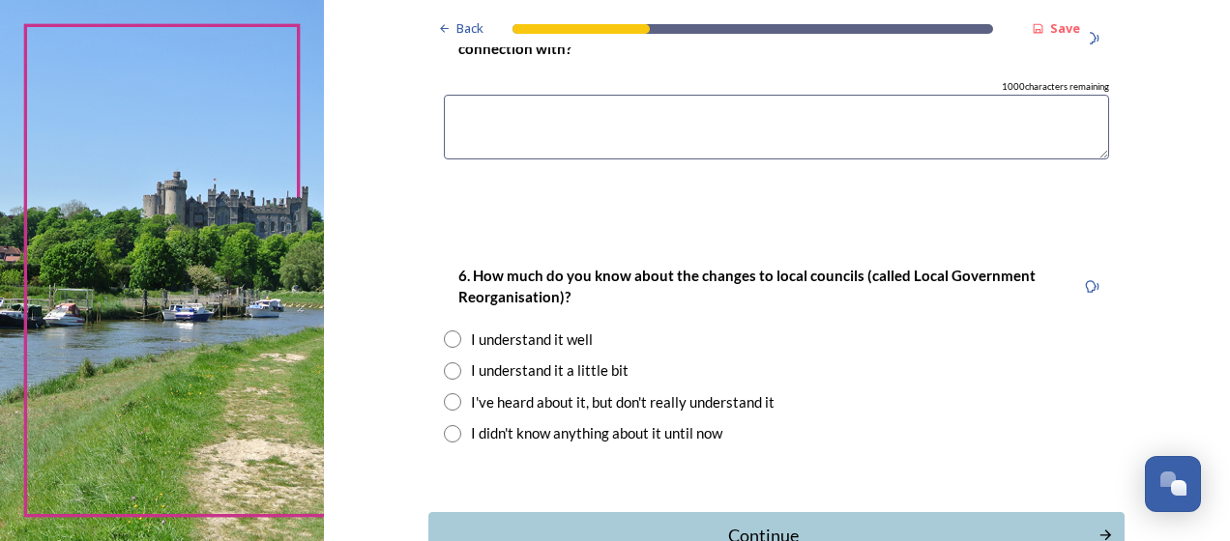
scroll to position [1821, 0]
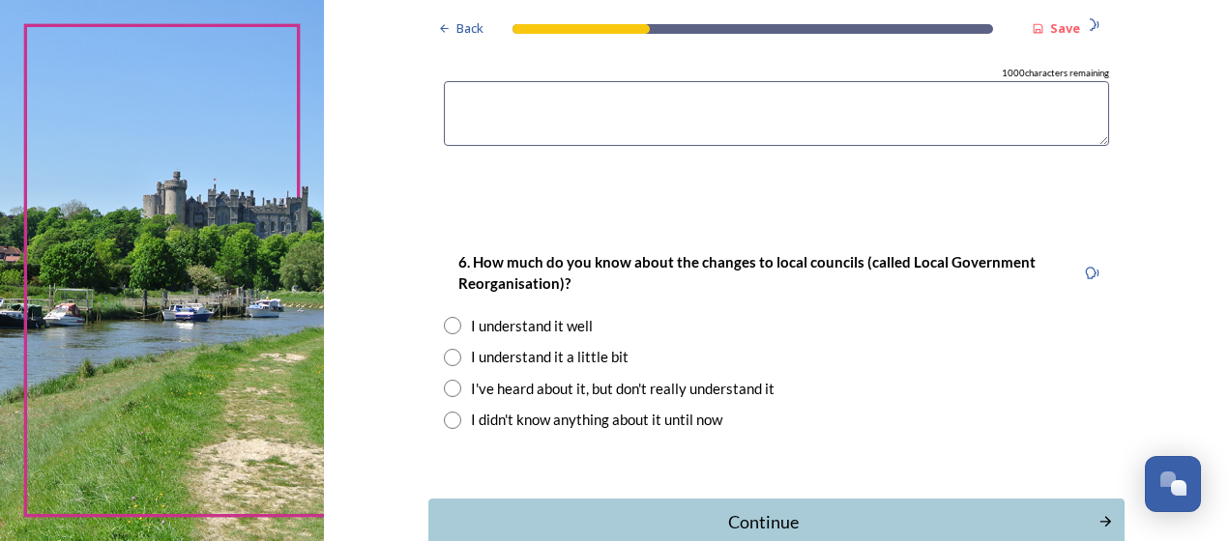
click at [444, 327] on input "radio" at bounding box center [452, 325] width 17 height 17
radio input "true"
click at [638, 512] on div "Continue" at bounding box center [763, 523] width 655 height 26
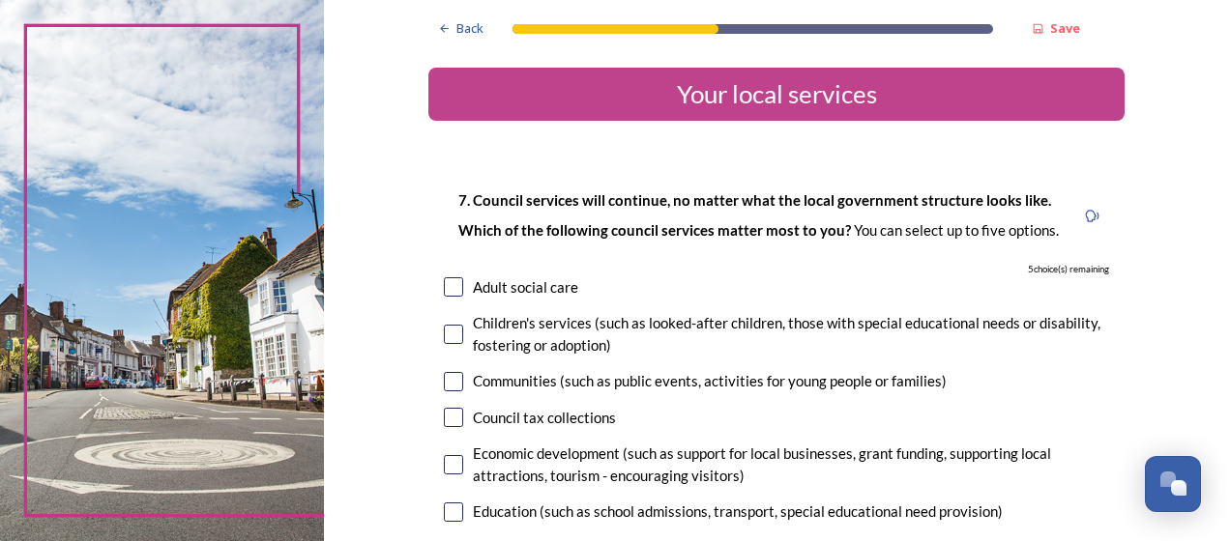
click at [452, 462] on input "checkbox" at bounding box center [453, 464] width 19 height 19
checkbox input "true"
click at [445, 385] on input "checkbox" at bounding box center [453, 381] width 19 height 19
checkbox input "true"
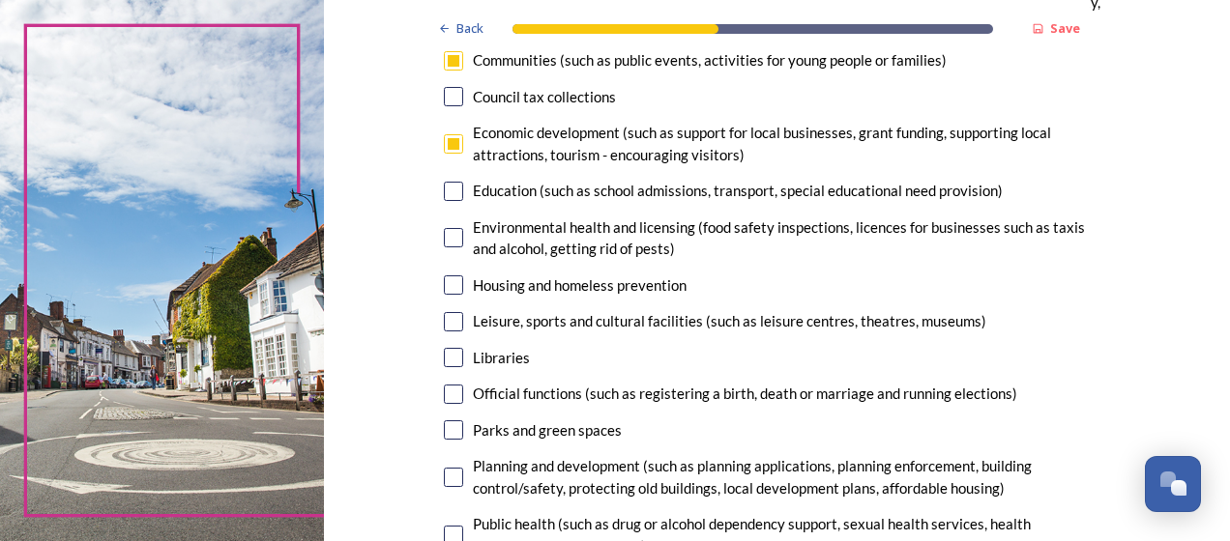
scroll to position [325, 0]
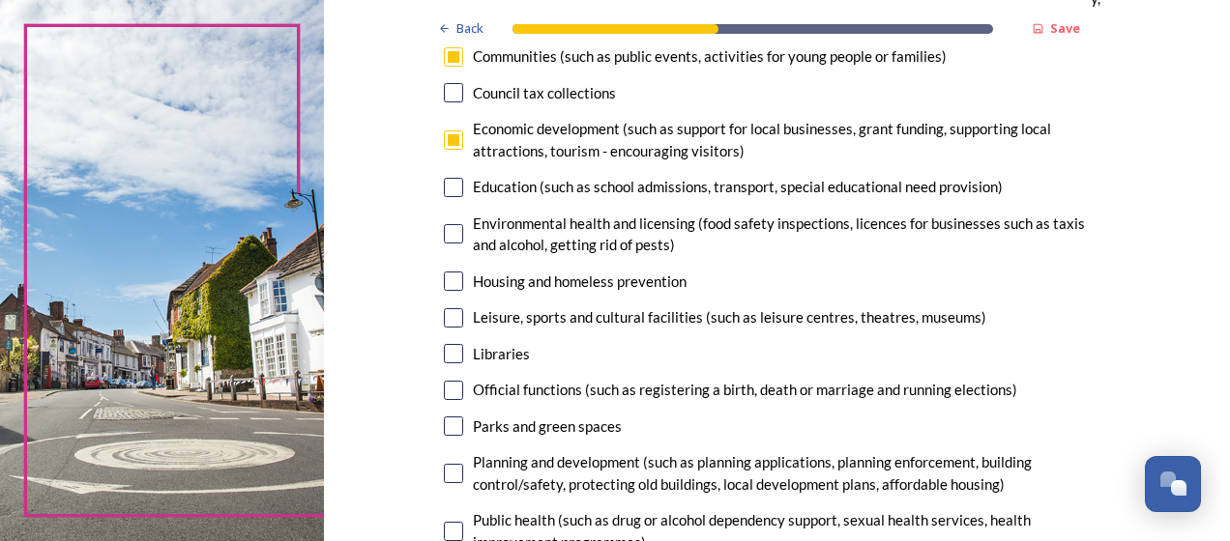
click at [454, 321] on input "checkbox" at bounding box center [453, 317] width 19 height 19
checkbox input "true"
click at [449, 435] on input "checkbox" at bounding box center [453, 426] width 19 height 19
checkbox input "true"
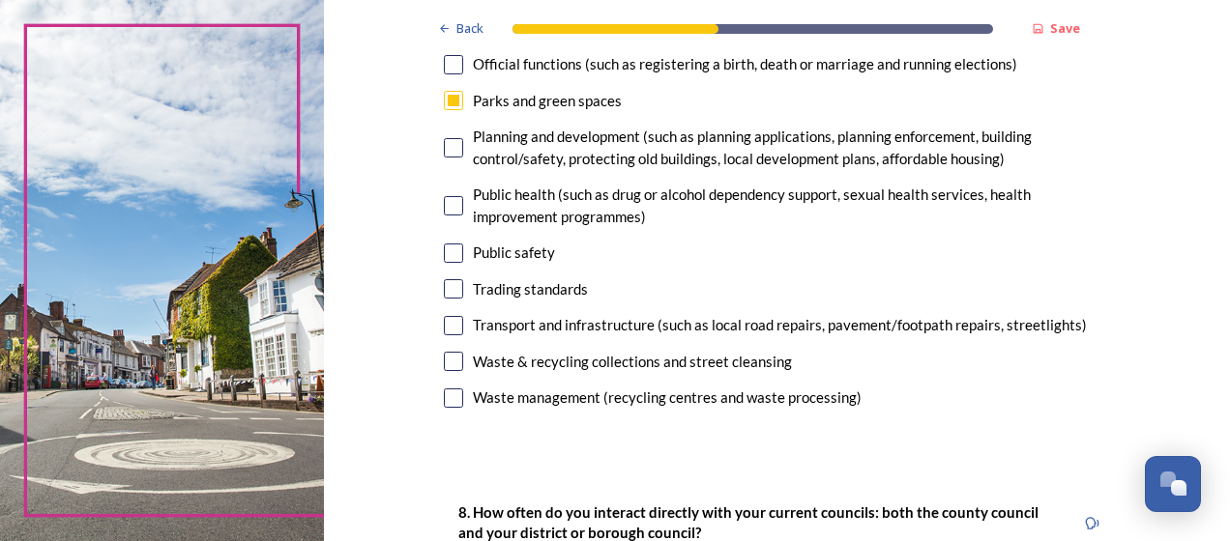
scroll to position [654, 0]
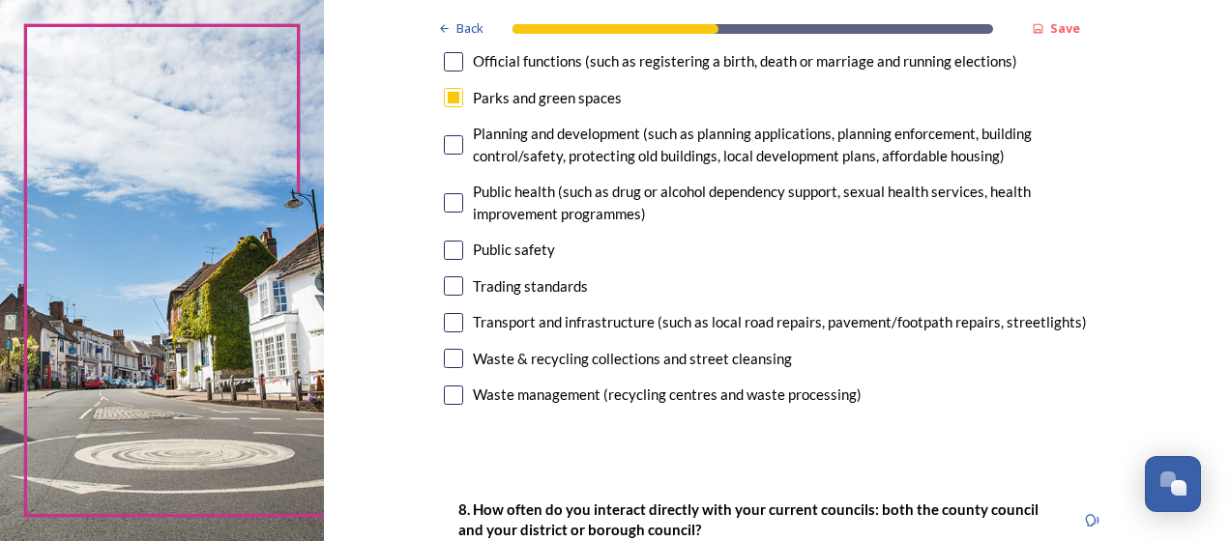
click at [456, 360] on div "Waste & recycling collections and street cleansing" at bounding box center [776, 359] width 665 height 22
checkbox input "true"
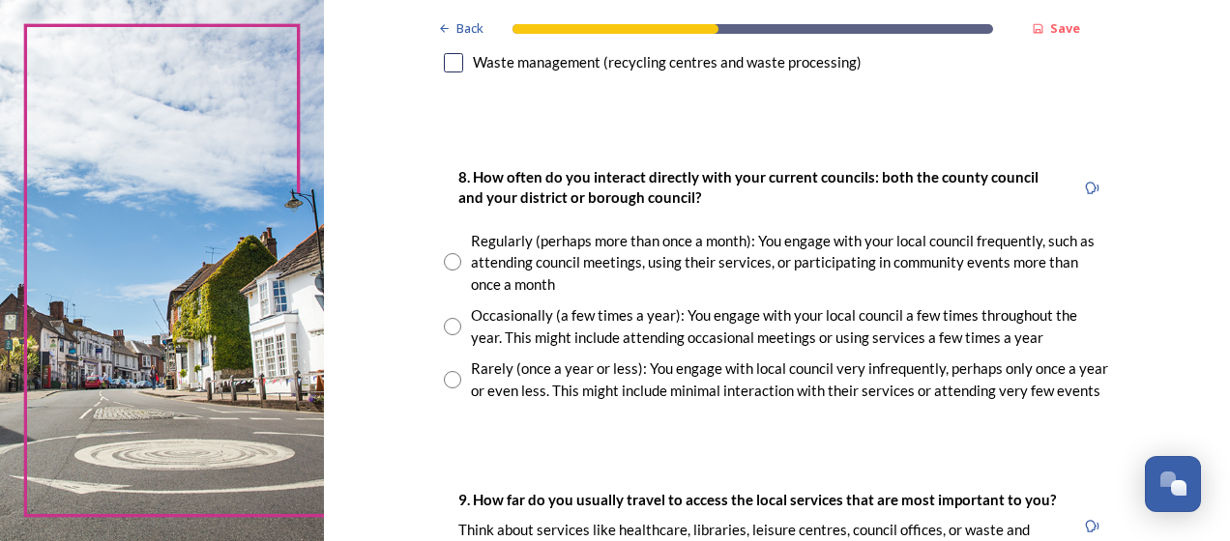
scroll to position [1022, 0]
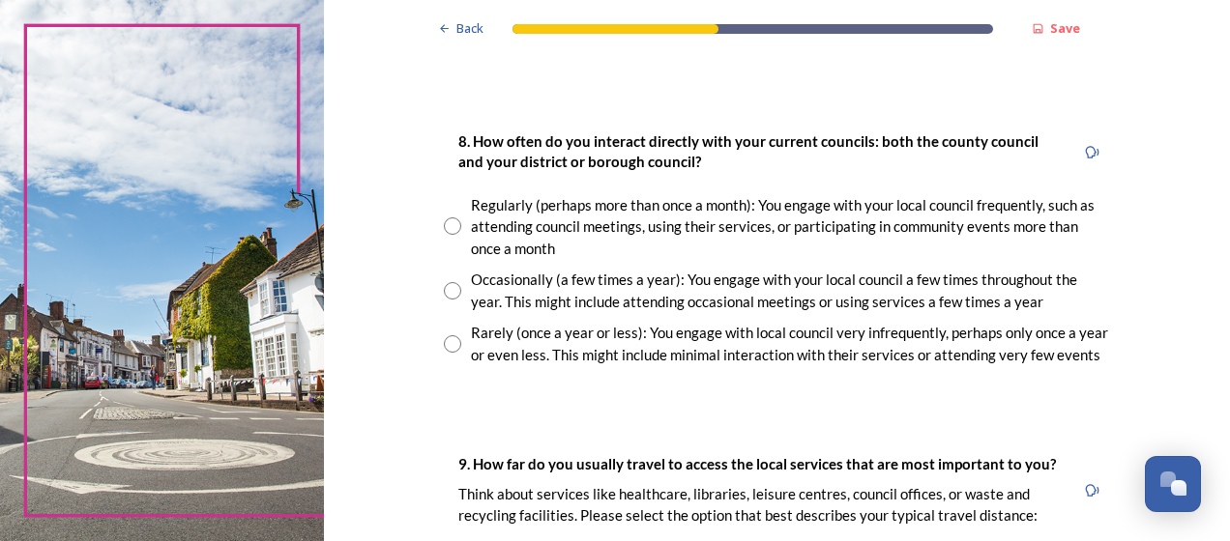
click at [444, 350] on input "radio" at bounding box center [452, 343] width 17 height 17
radio input "true"
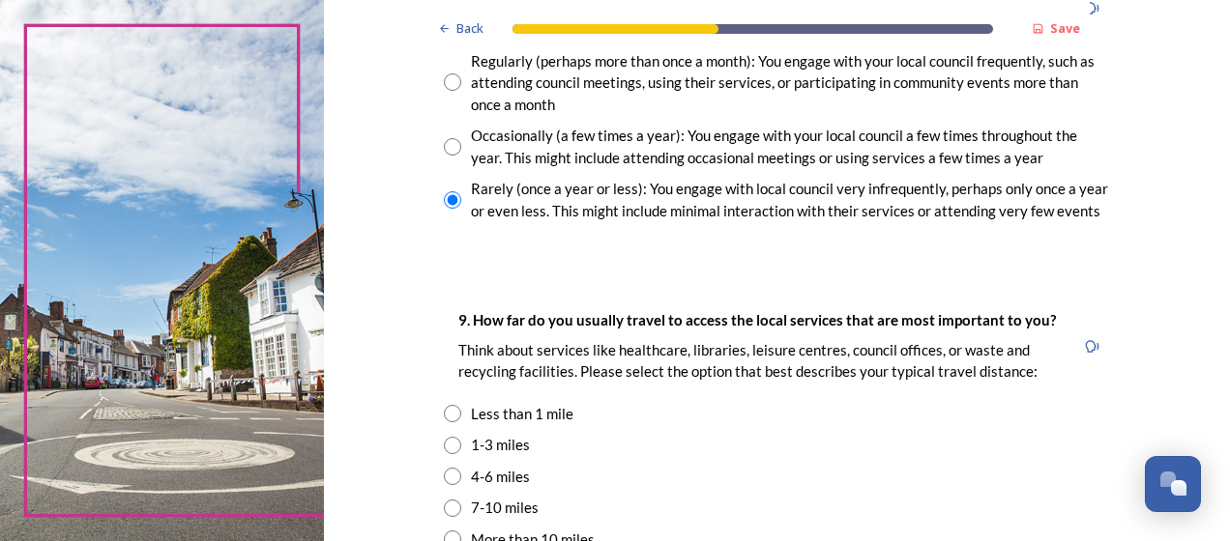
scroll to position [1166, 0]
click at [444, 415] on input "radio" at bounding box center [452, 413] width 17 height 17
radio input "true"
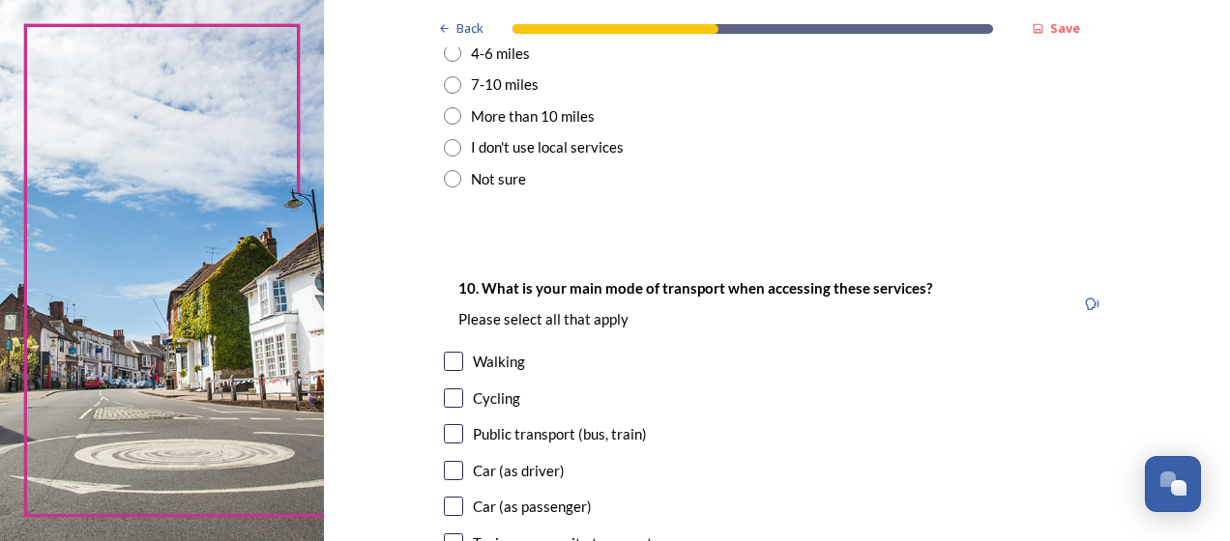
scroll to position [1614, 0]
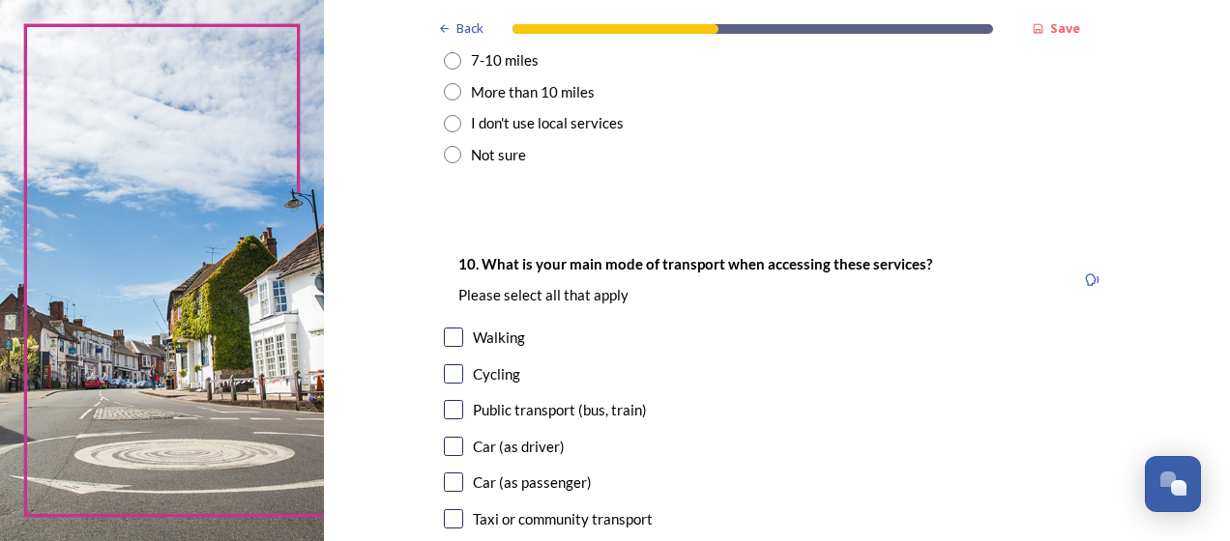
click at [454, 332] on input "checkbox" at bounding box center [453, 337] width 19 height 19
checkbox input "true"
click at [450, 380] on input "checkbox" at bounding box center [453, 374] width 19 height 19
checkbox input "true"
click at [451, 445] on input "checkbox" at bounding box center [453, 446] width 19 height 19
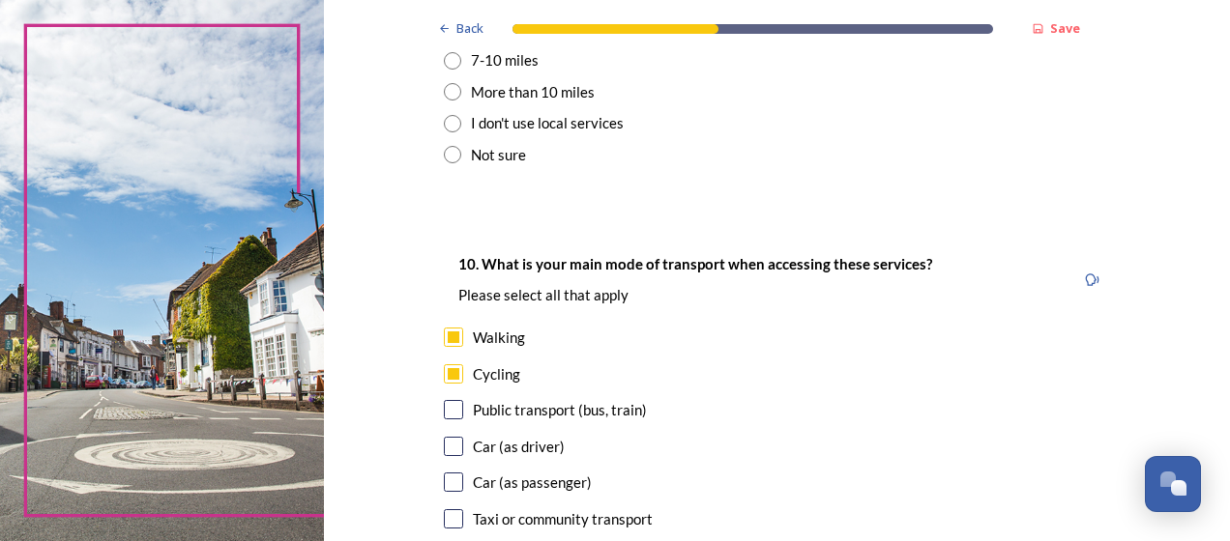
checkbox input "true"
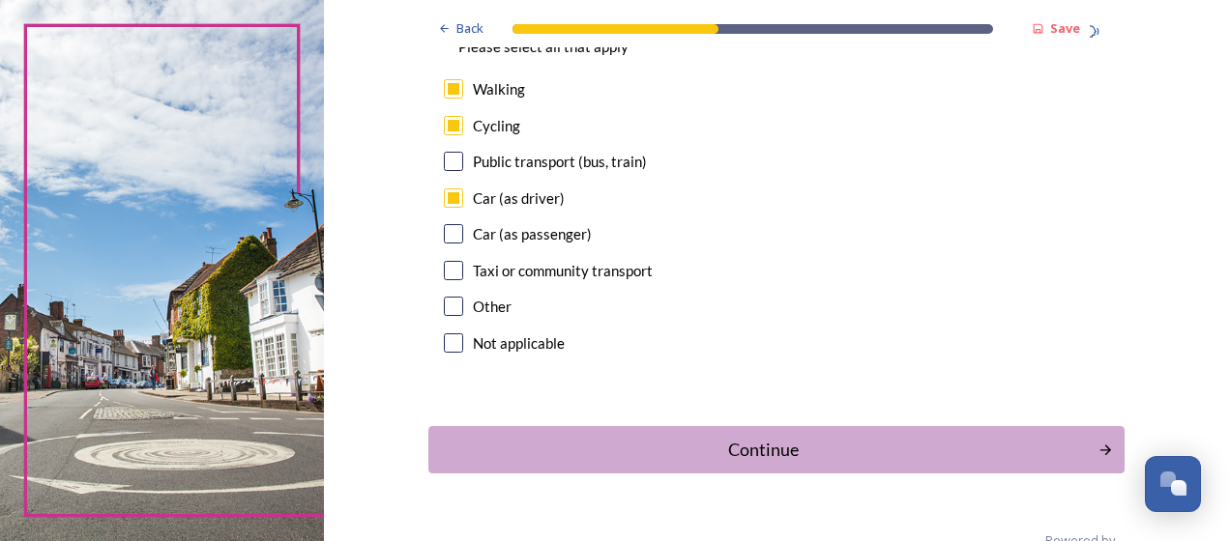
scroll to position [1906, 0]
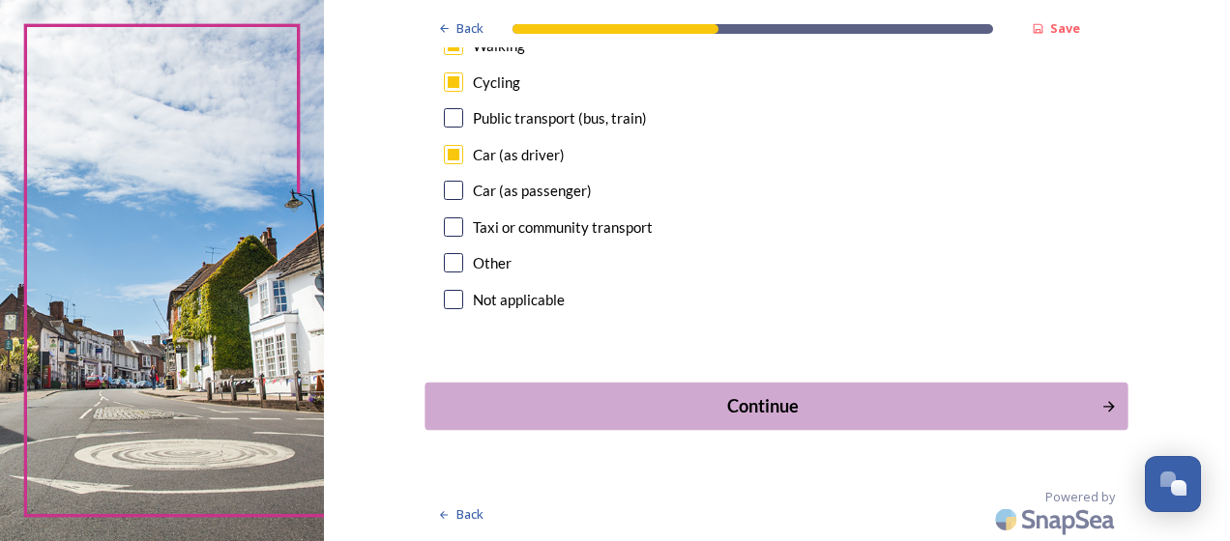
click at [907, 404] on div "Continue" at bounding box center [763, 407] width 655 height 26
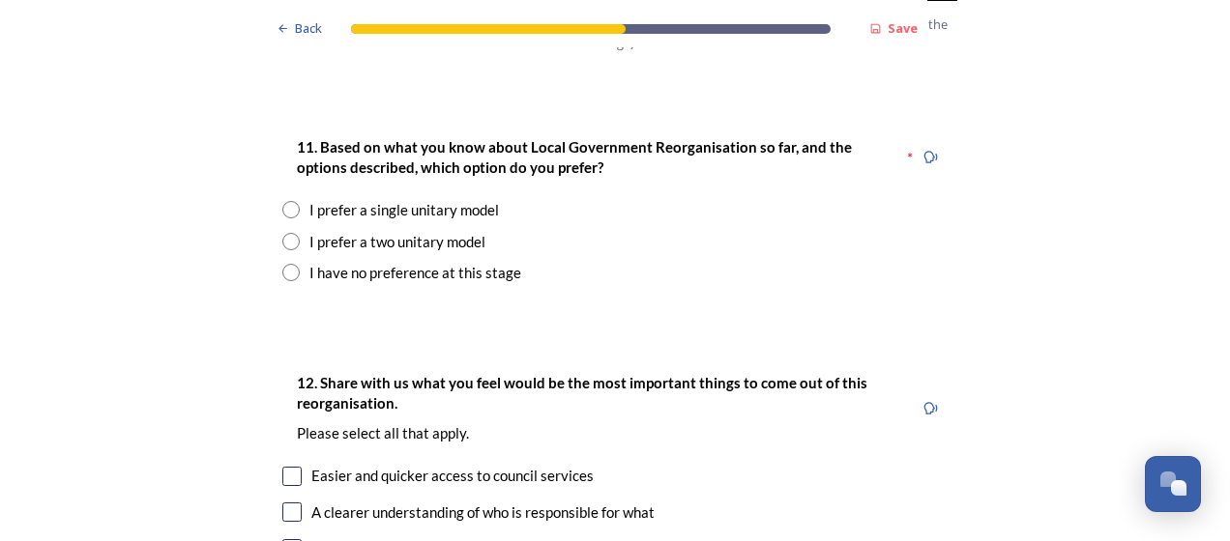
scroll to position [2585, 0]
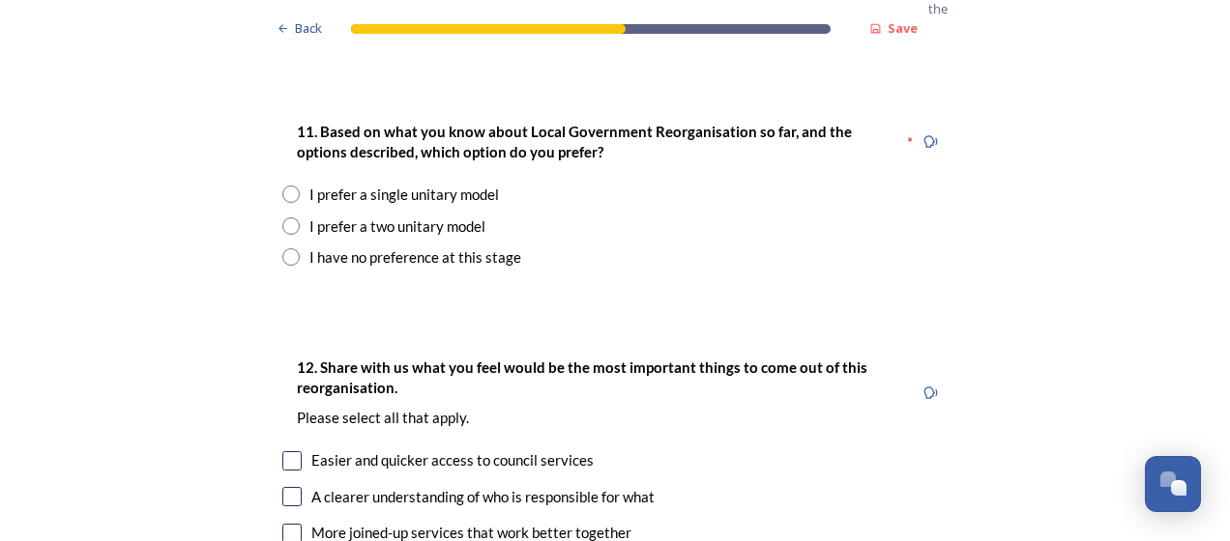
click at [286, 218] on input "radio" at bounding box center [290, 226] width 17 height 17
radio input "true"
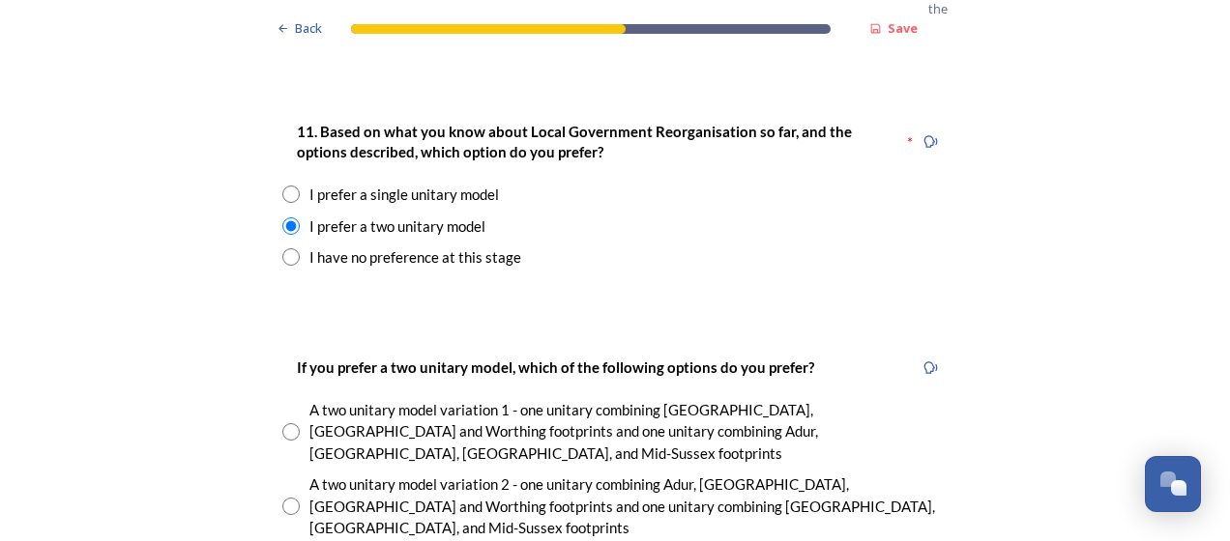
drag, startPoint x: 284, startPoint y: 420, endPoint x: 259, endPoint y: 418, distance: 25.2
click at [267, 418] on div "If you prefer a two unitary model, which of the following options do you prefer…" at bounding box center [615, 463] width 696 height 254
click at [282, 498] on input "radio" at bounding box center [290, 506] width 17 height 17
radio input "true"
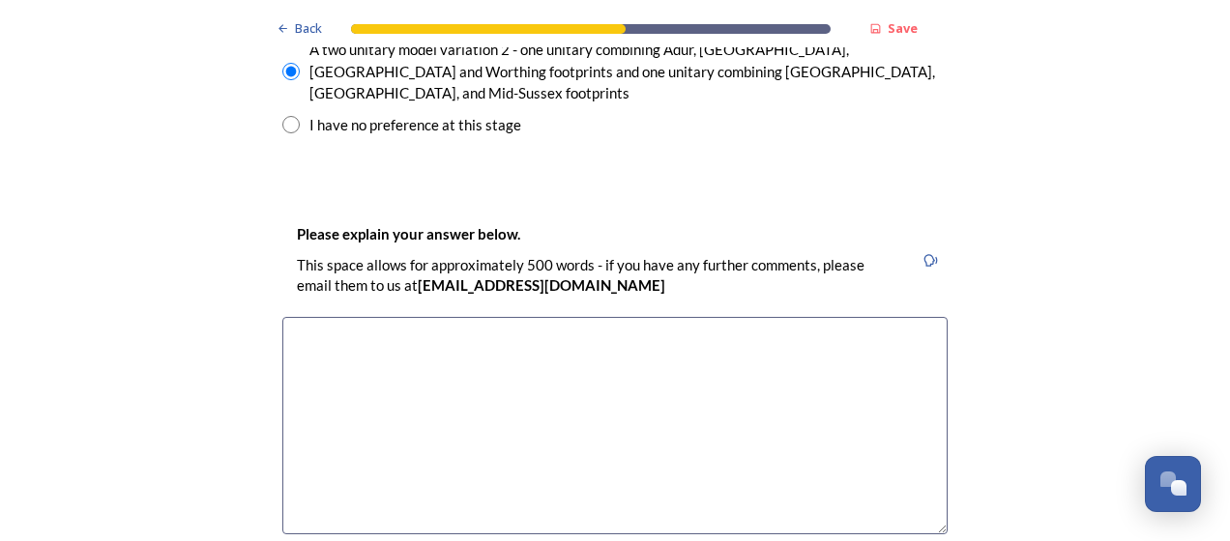
scroll to position [3021, 0]
click at [1021, 311] on div "Back Save Prioritising future services As explained on our Shaping [GEOGRAPHIC_…" at bounding box center [615, 357] width 1230 height 6756
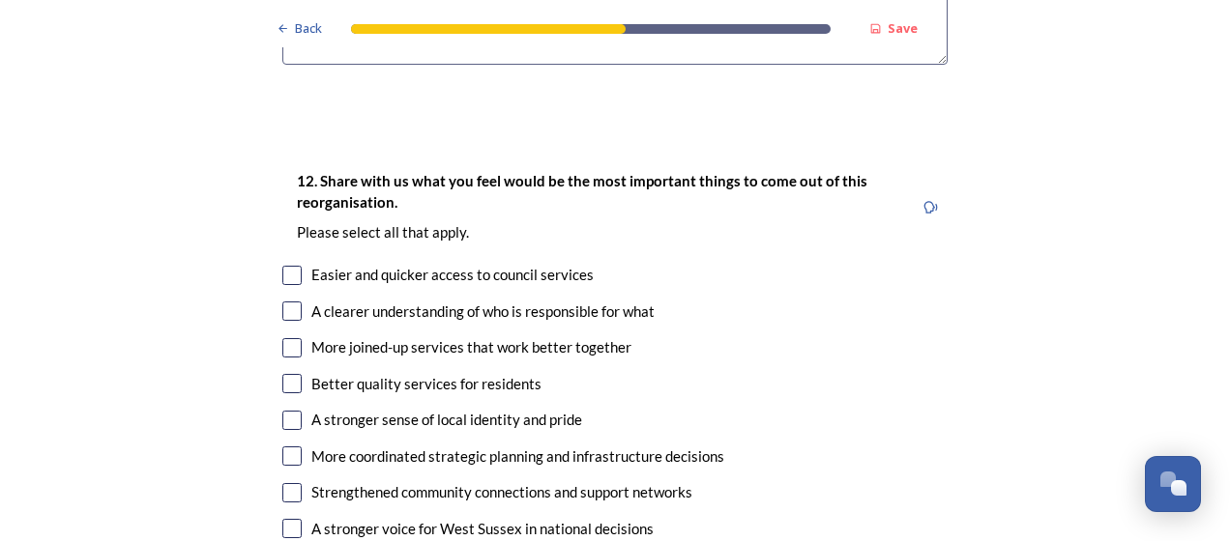
scroll to position [3491, 0]
click at [284, 301] on input "checkbox" at bounding box center [291, 310] width 19 height 19
checkbox input "true"
click at [284, 373] on input "checkbox" at bounding box center [291, 382] width 19 height 19
checkbox input "true"
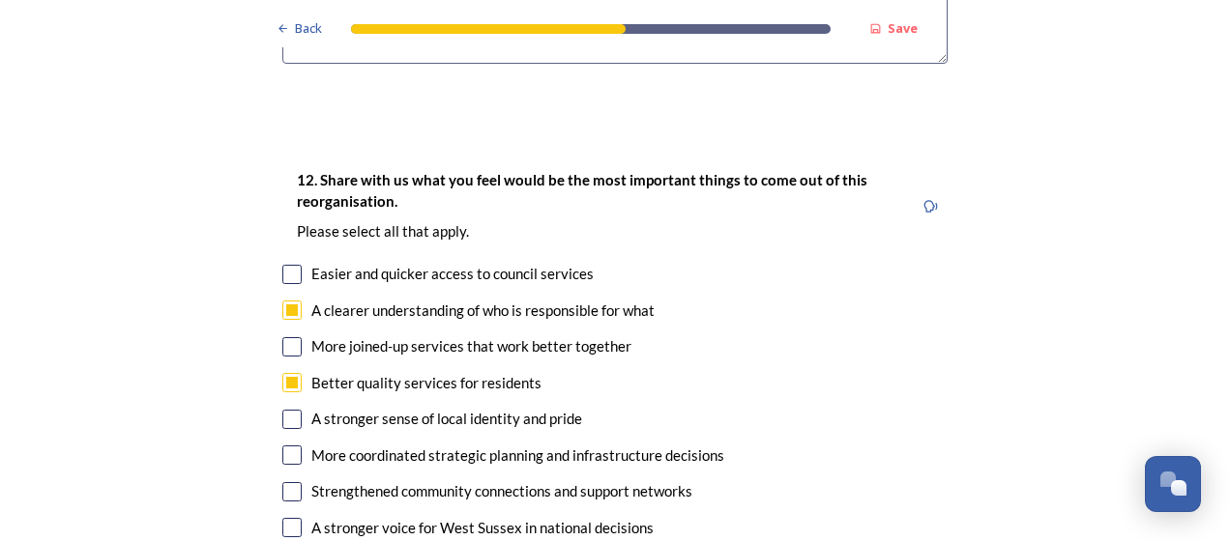
click at [289, 408] on div "A stronger sense of local identity and pride" at bounding box center [614, 419] width 665 height 22
checkbox input "true"
click at [289, 446] on input "checkbox" at bounding box center [291, 455] width 19 height 19
checkbox input "true"
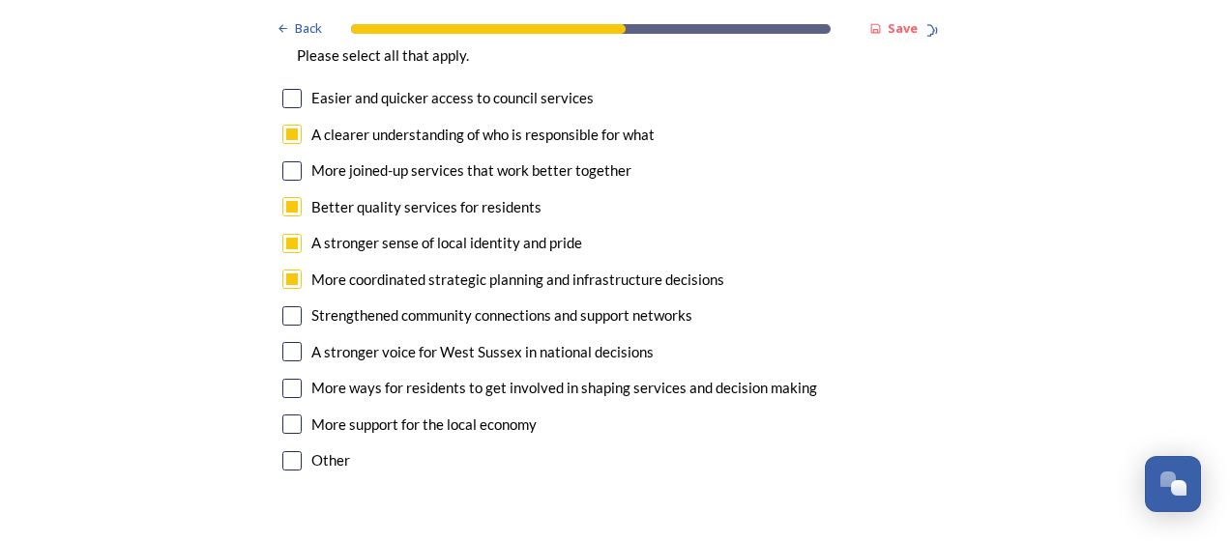
scroll to position [3668, 0]
click at [287, 414] on input "checkbox" at bounding box center [291, 423] width 19 height 19
checkbox input "true"
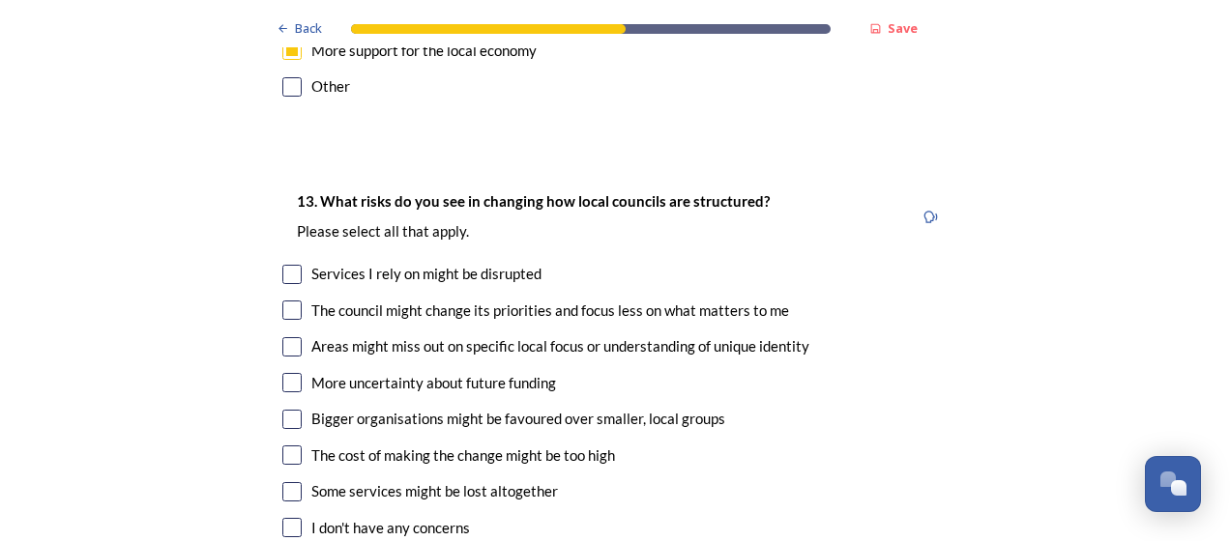
scroll to position [4067, 0]
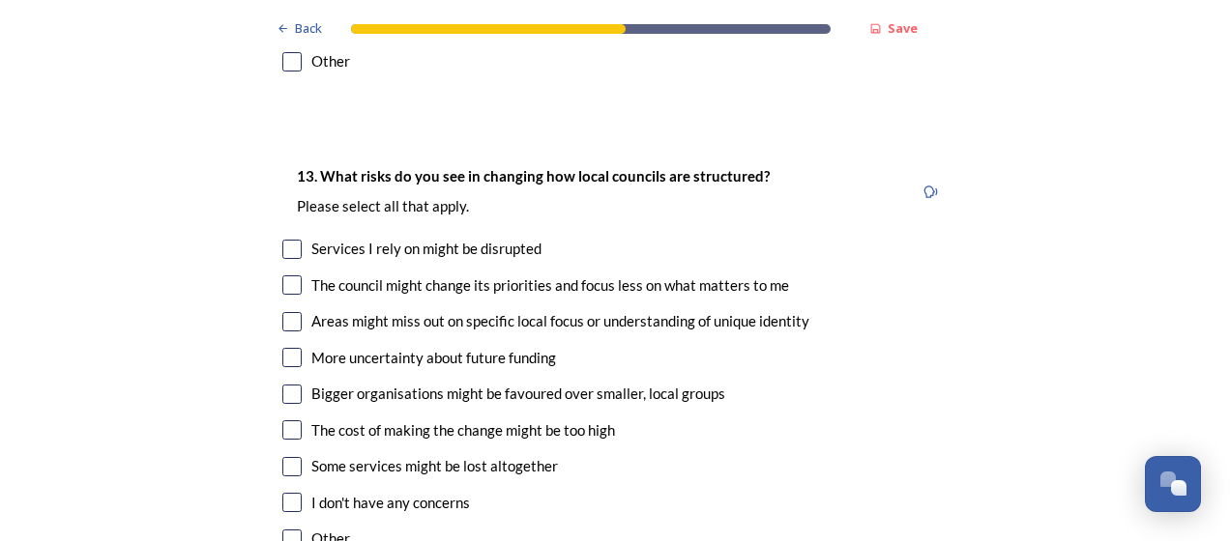
click at [284, 493] on input "checkbox" at bounding box center [291, 502] width 19 height 19
checkbox input "true"
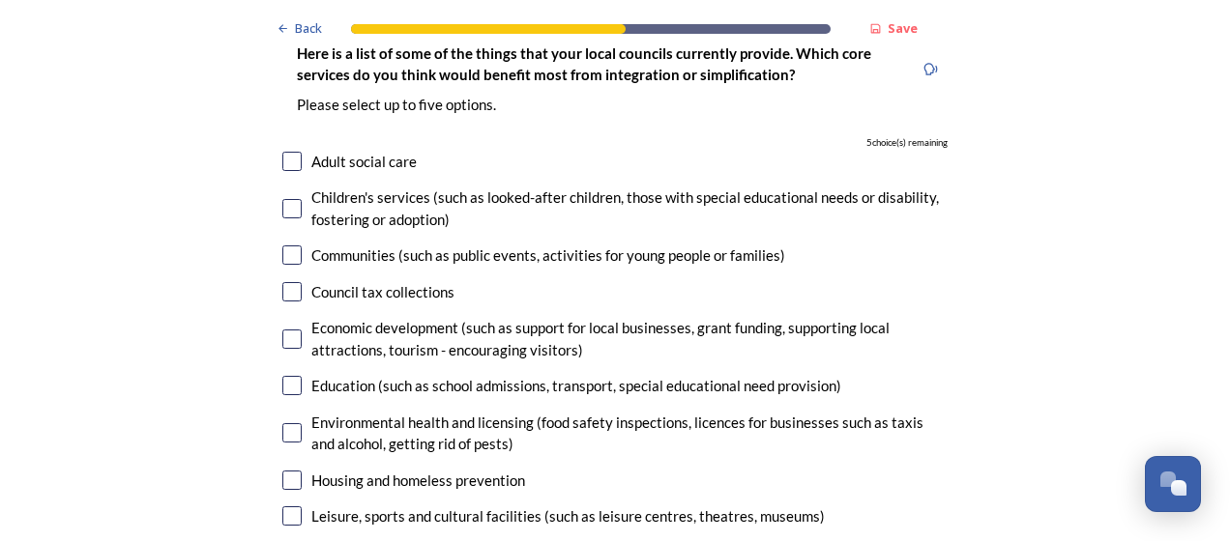
scroll to position [4707, 0]
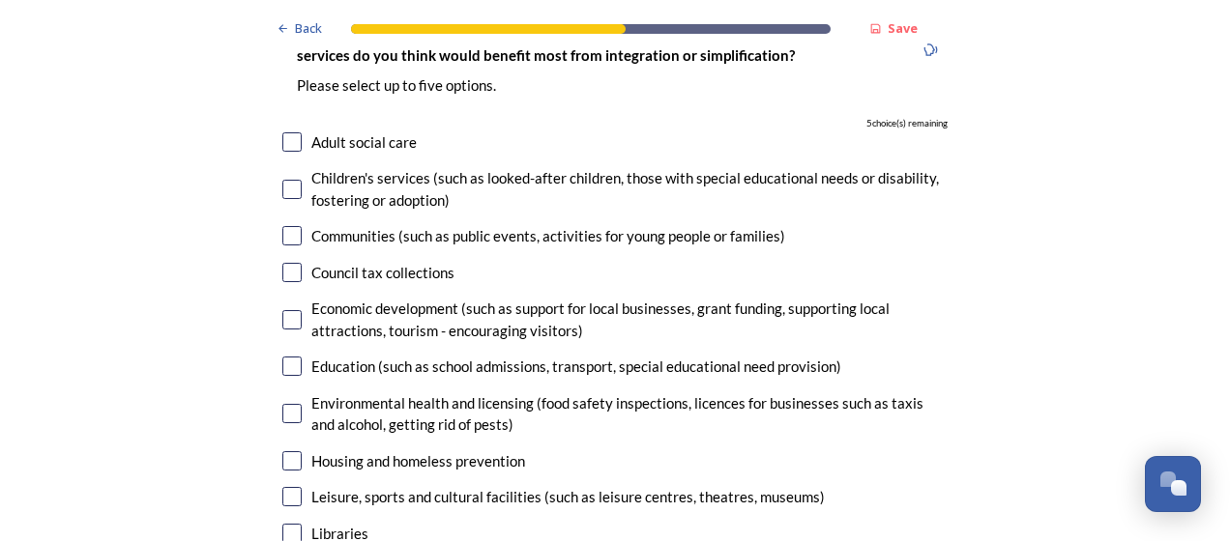
click at [290, 310] on input "checkbox" at bounding box center [291, 319] width 19 height 19
checkbox input "true"
click at [282, 487] on input "checkbox" at bounding box center [291, 496] width 19 height 19
checkbox input "true"
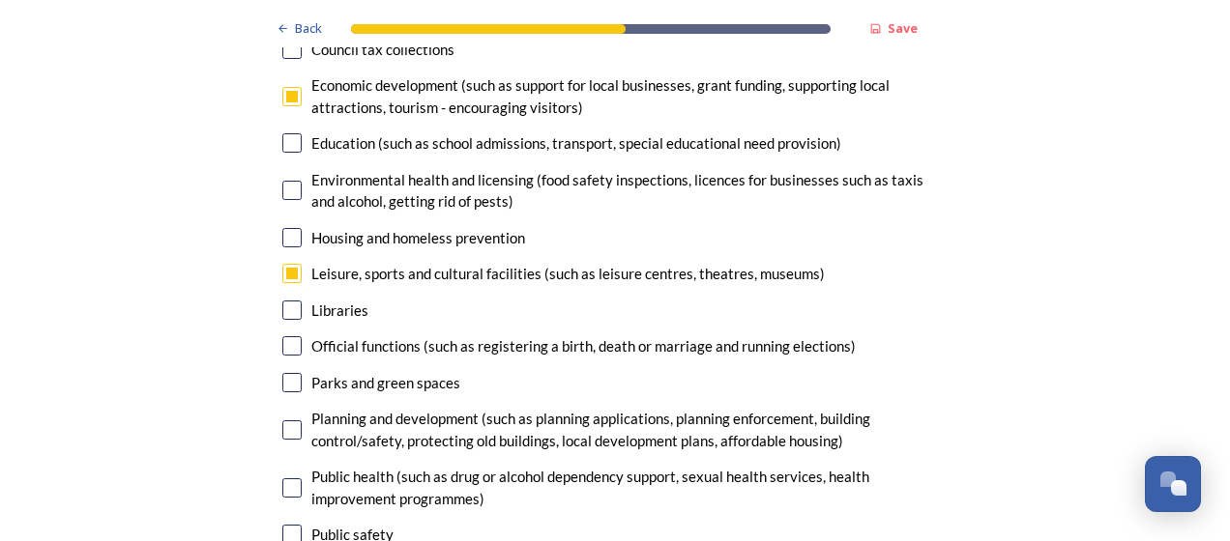
scroll to position [4931, 0]
click at [288, 372] on input "checkbox" at bounding box center [291, 381] width 19 height 19
checkbox input "true"
click at [289, 524] on input "checkbox" at bounding box center [291, 533] width 19 height 19
checkbox input "true"
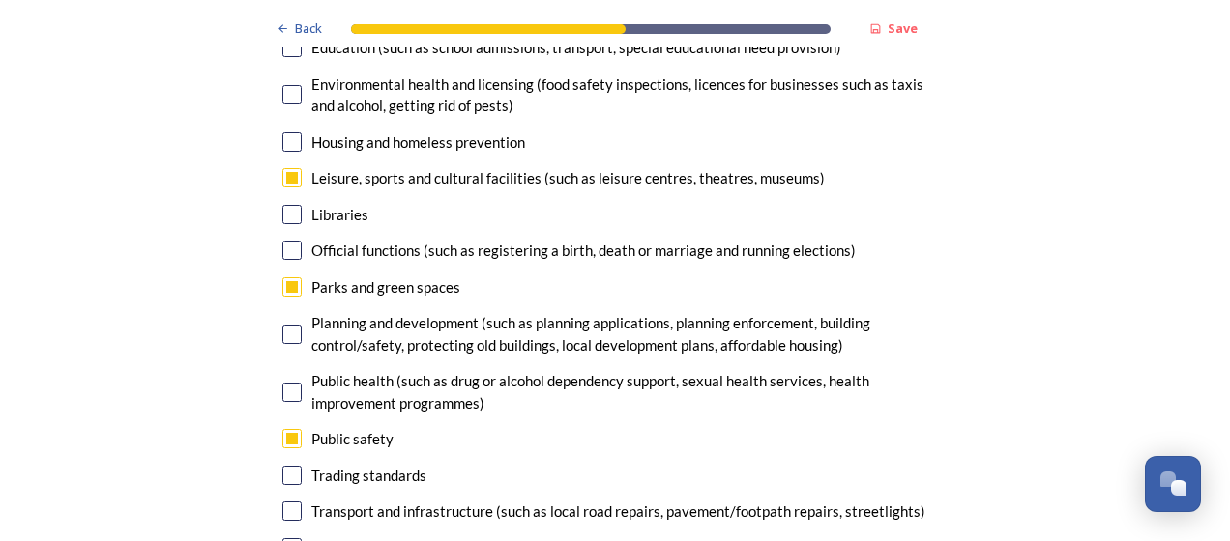
scroll to position [5144, 0]
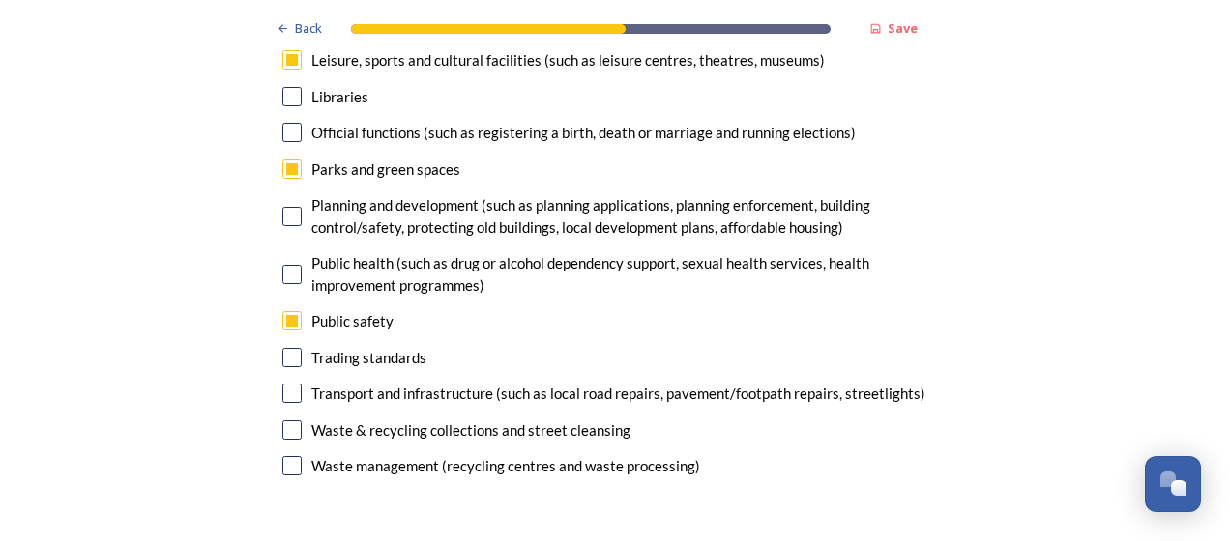
click at [284, 421] on input "checkbox" at bounding box center [291, 430] width 19 height 19
checkbox input "true"
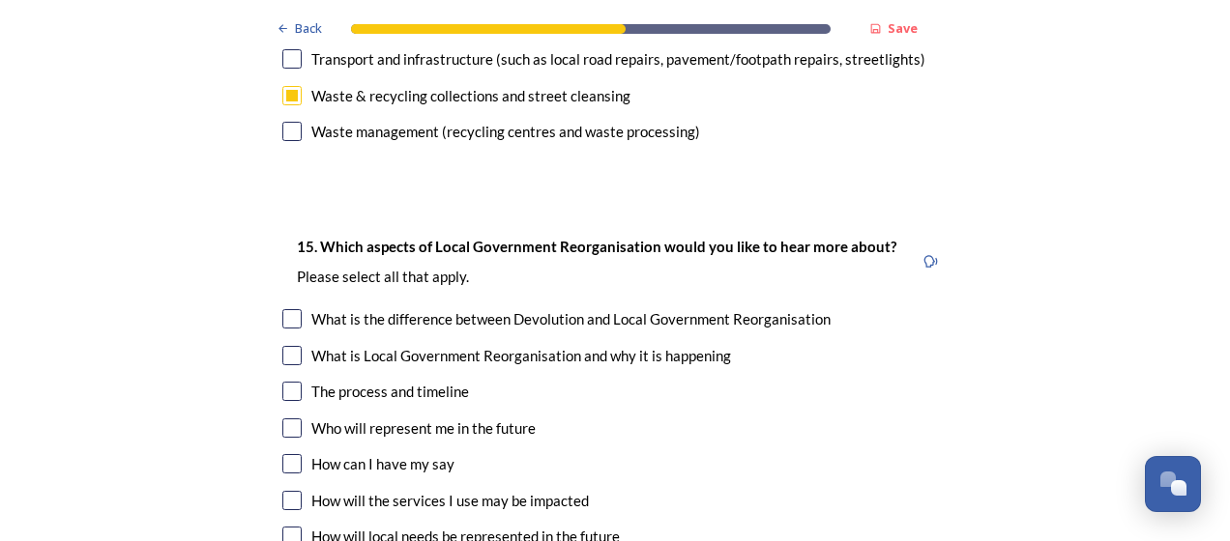
scroll to position [5491, 0]
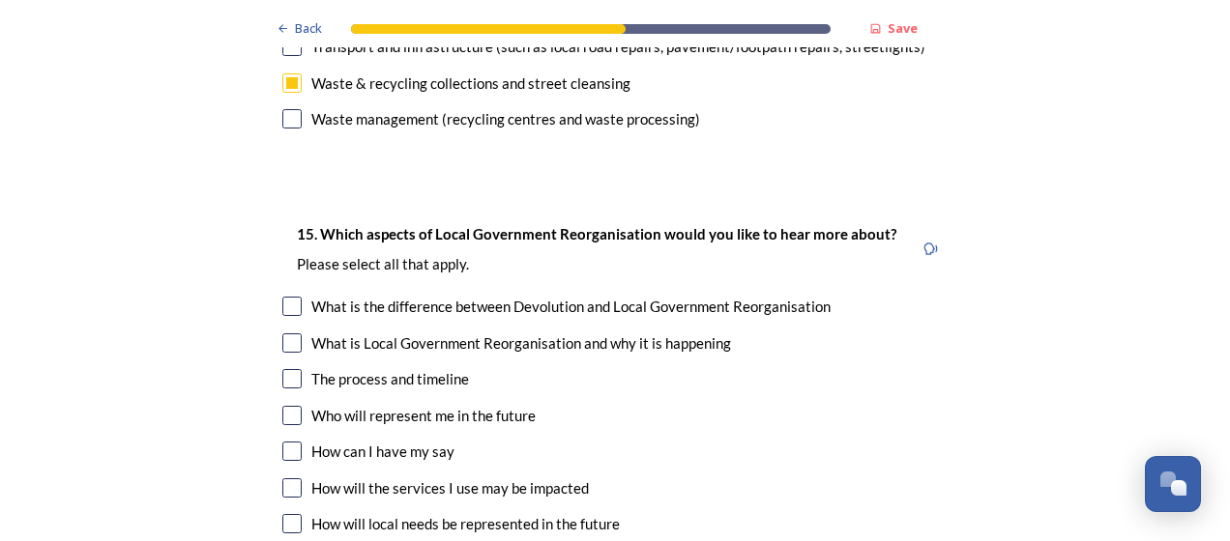
click at [285, 369] on input "checkbox" at bounding box center [291, 378] width 19 height 19
checkbox input "true"
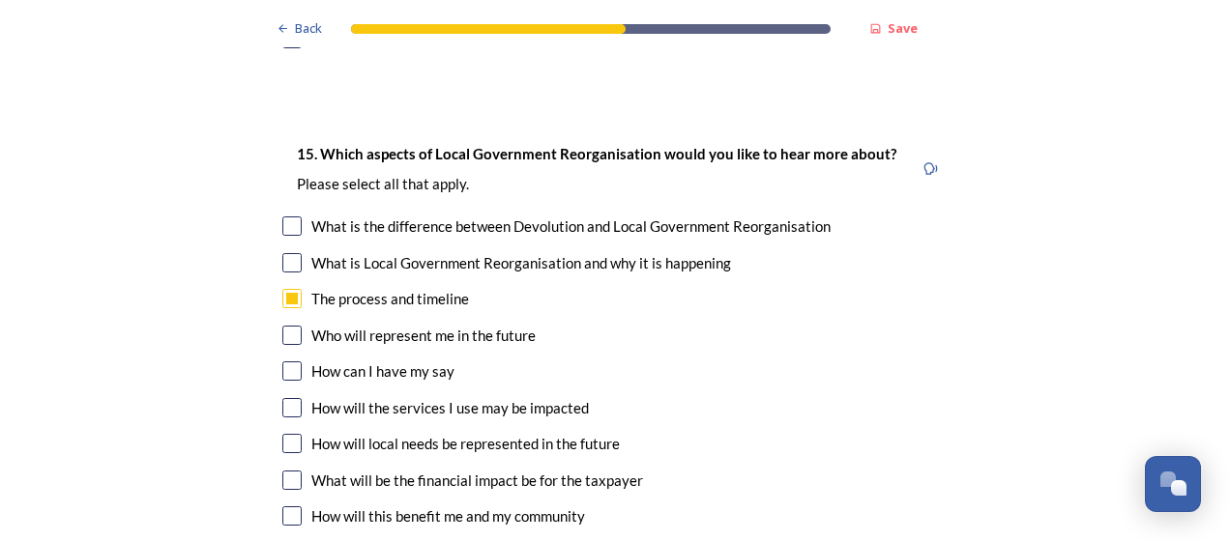
scroll to position [5622, 0]
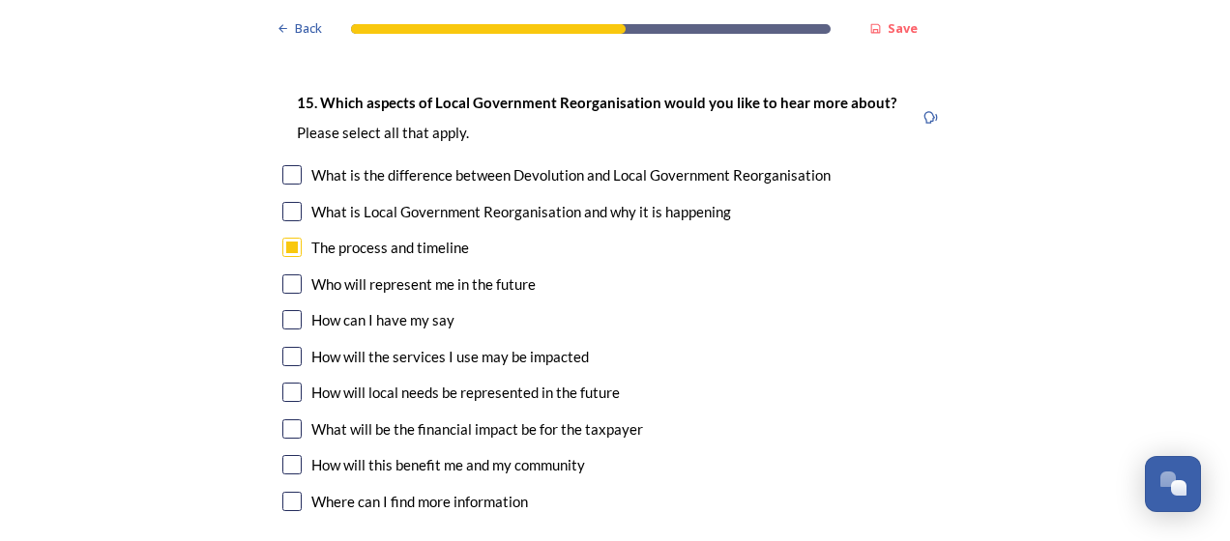
click at [285, 347] on input "checkbox" at bounding box center [291, 356] width 19 height 19
checkbox input "true"
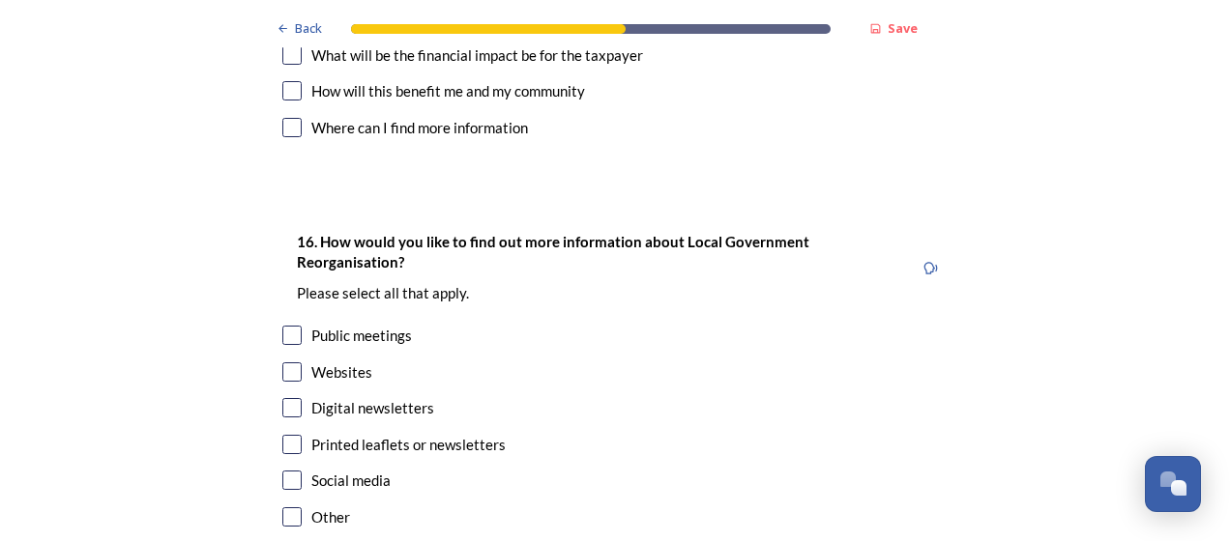
scroll to position [5997, 0]
click at [292, 397] on input "checkbox" at bounding box center [291, 406] width 19 height 19
checkbox input "true"
click at [282, 470] on input "checkbox" at bounding box center [291, 479] width 19 height 19
checkbox input "true"
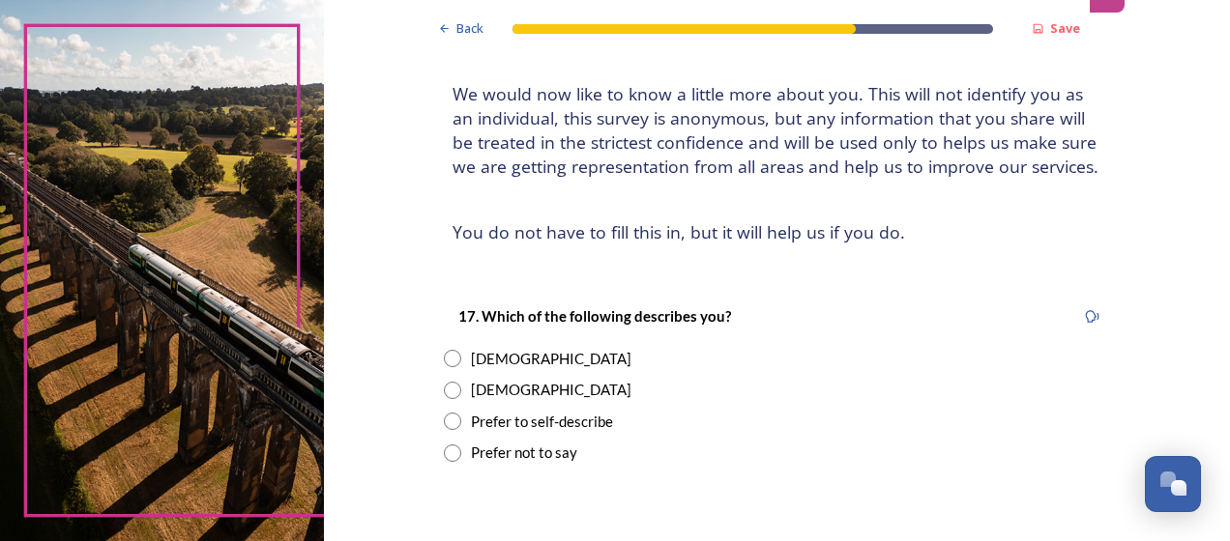
scroll to position [122, 0]
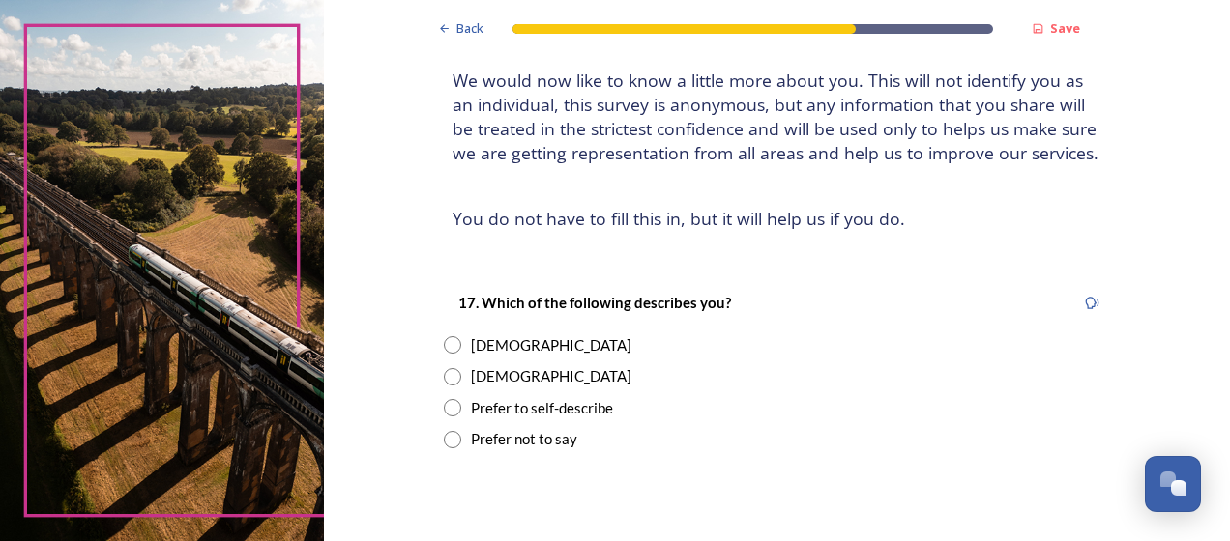
click at [444, 368] on input "radio" at bounding box center [452, 376] width 17 height 17
radio input "true"
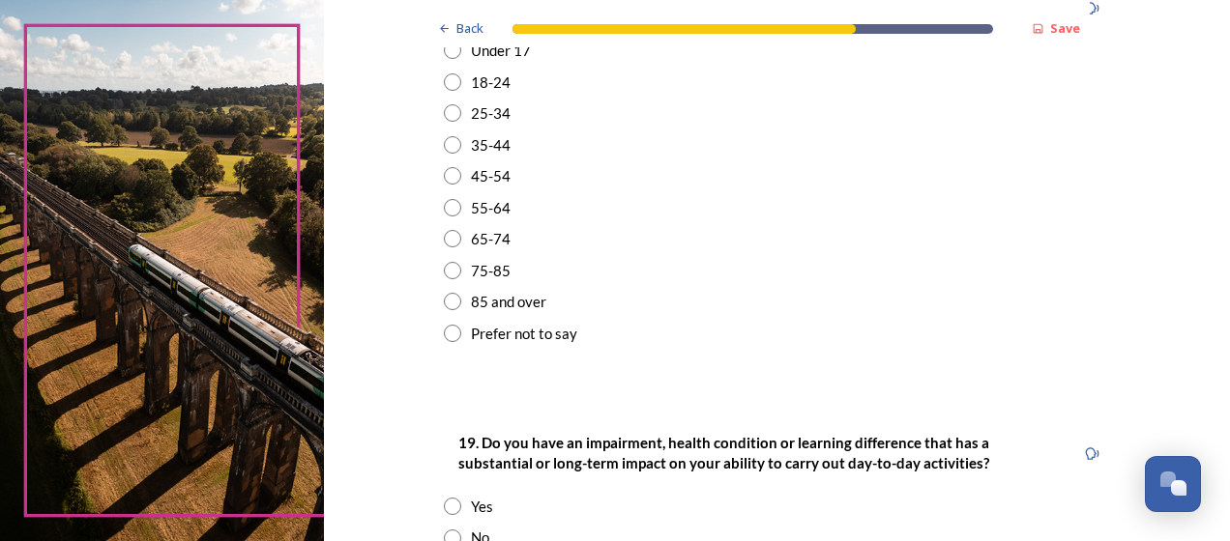
scroll to position [671, 0]
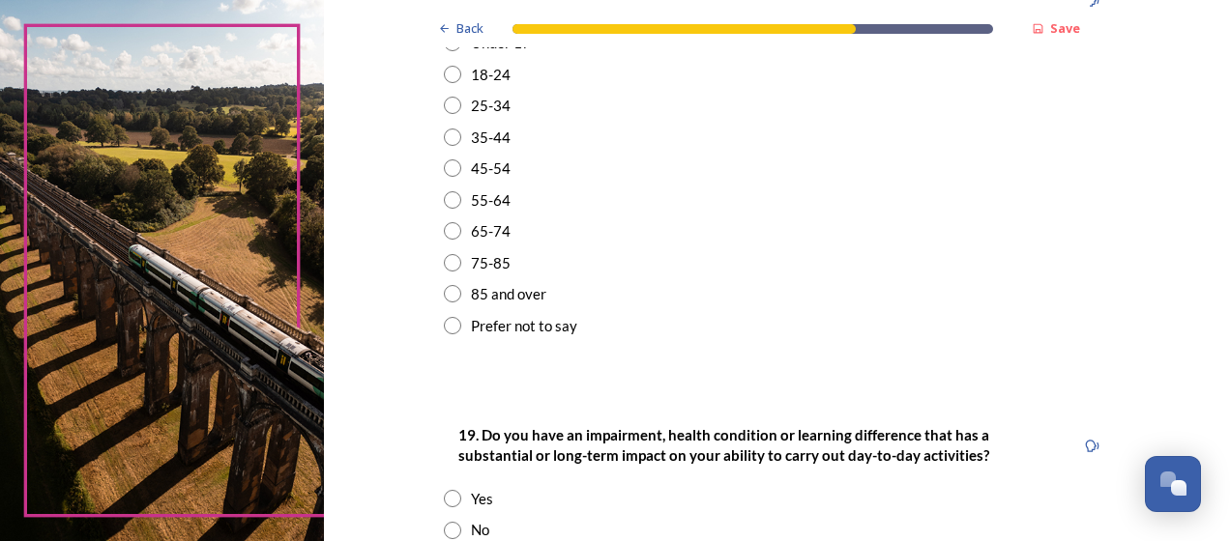
click at [449, 197] on input "radio" at bounding box center [452, 199] width 17 height 17
radio input "true"
click at [446, 525] on input "radio" at bounding box center [452, 530] width 17 height 17
radio input "true"
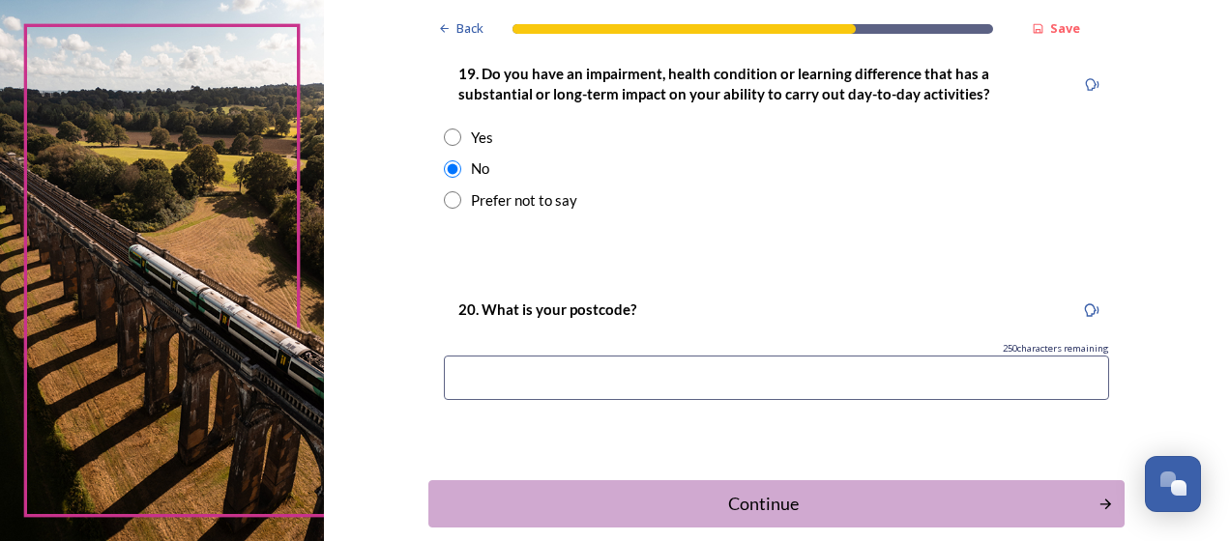
scroll to position [988, 0]
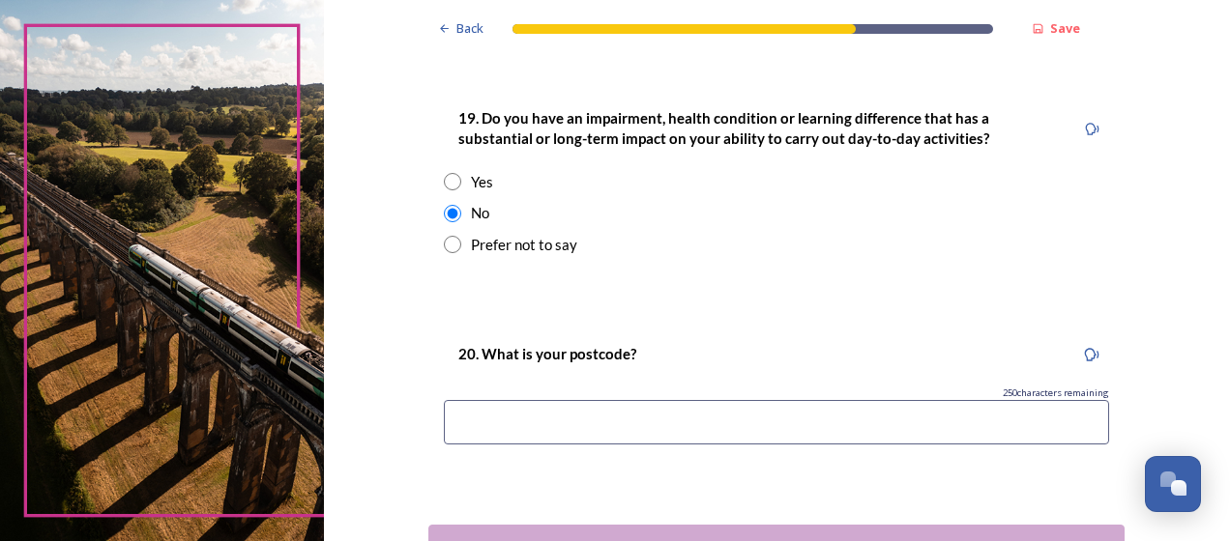
click at [533, 411] on input at bounding box center [776, 422] width 665 height 44
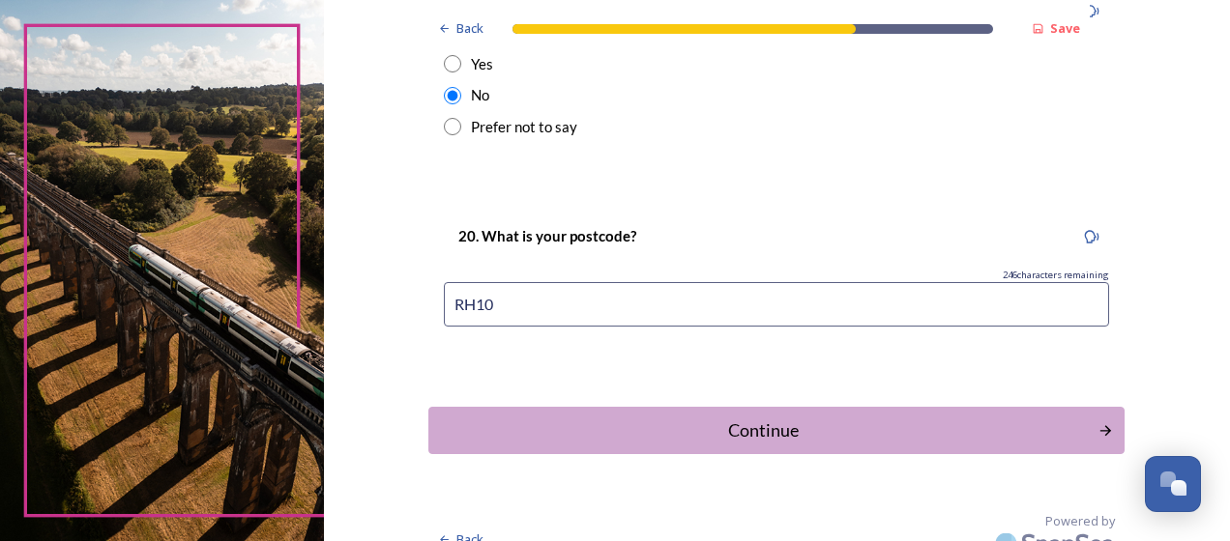
scroll to position [1108, 0]
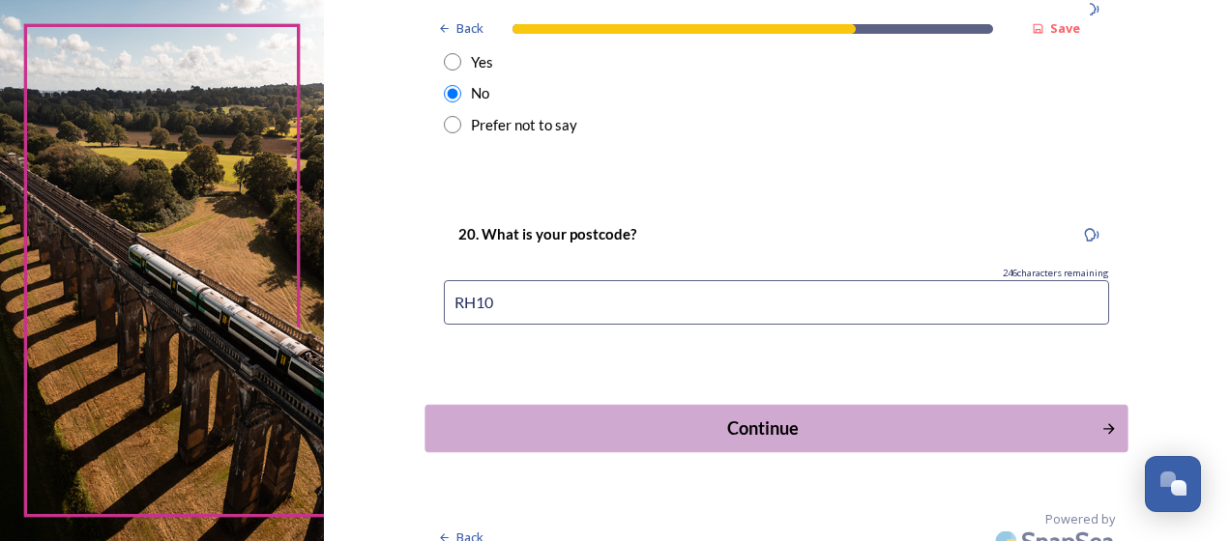
type input "RH10"
click at [708, 429] on div "Continue" at bounding box center [763, 429] width 655 height 26
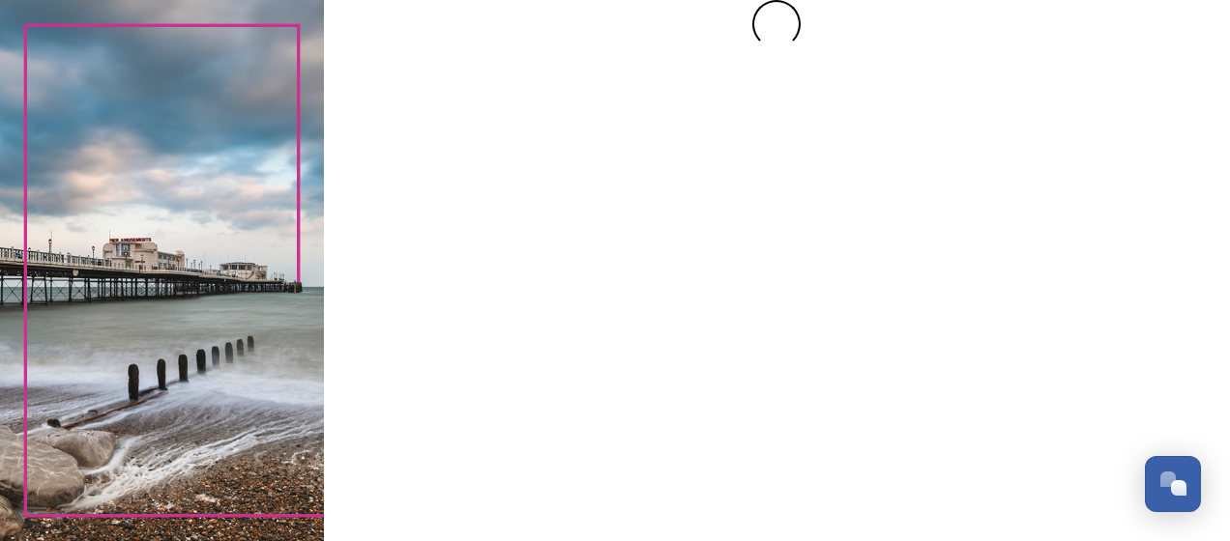
scroll to position [0, 0]
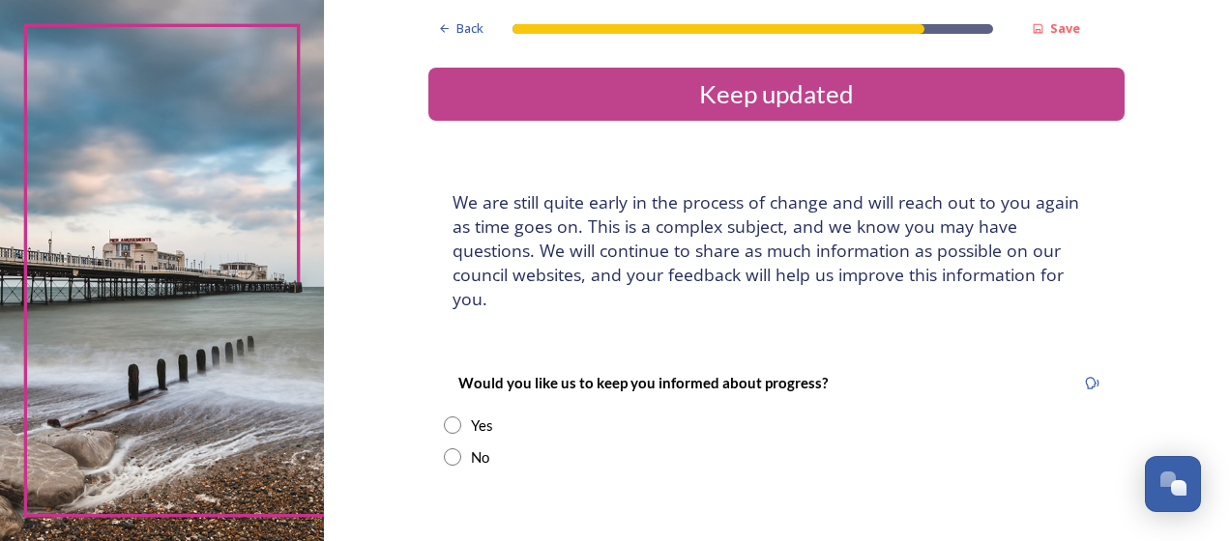
click at [446, 417] on input "radio" at bounding box center [452, 425] width 17 height 17
radio input "true"
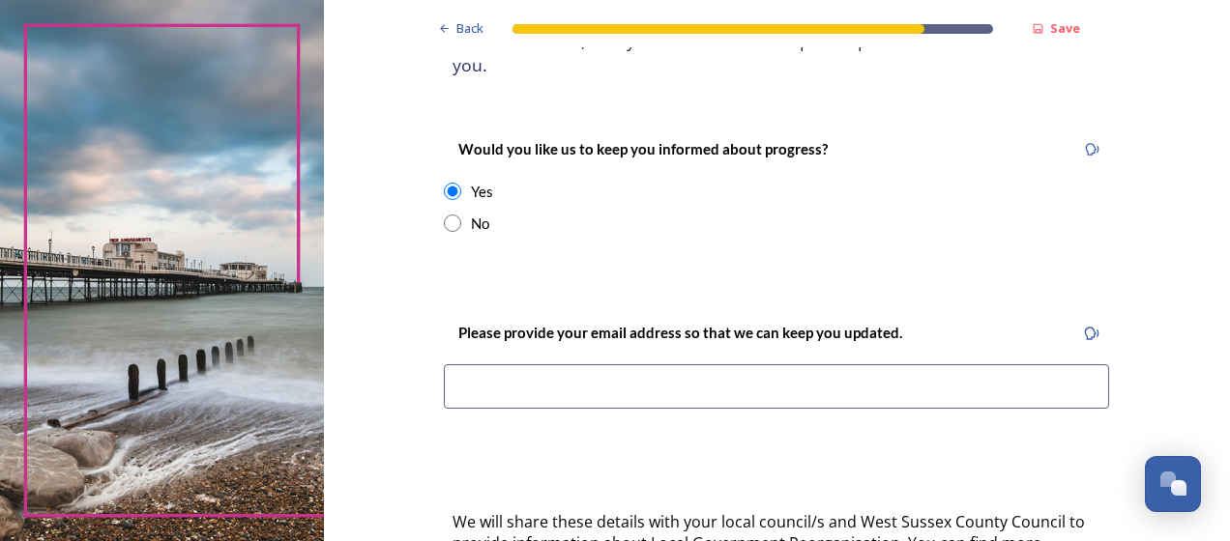
scroll to position [235, 0]
click at [490, 364] on input at bounding box center [776, 386] width 665 height 44
type input "[EMAIL_ADDRESS][DOMAIN_NAME]"
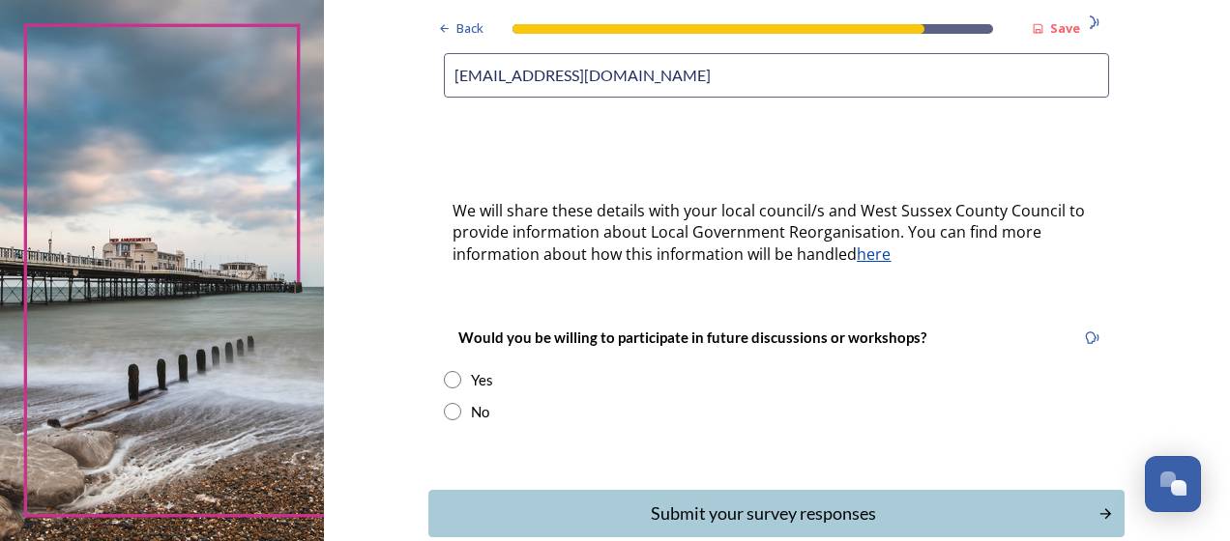
scroll to position [557, 0]
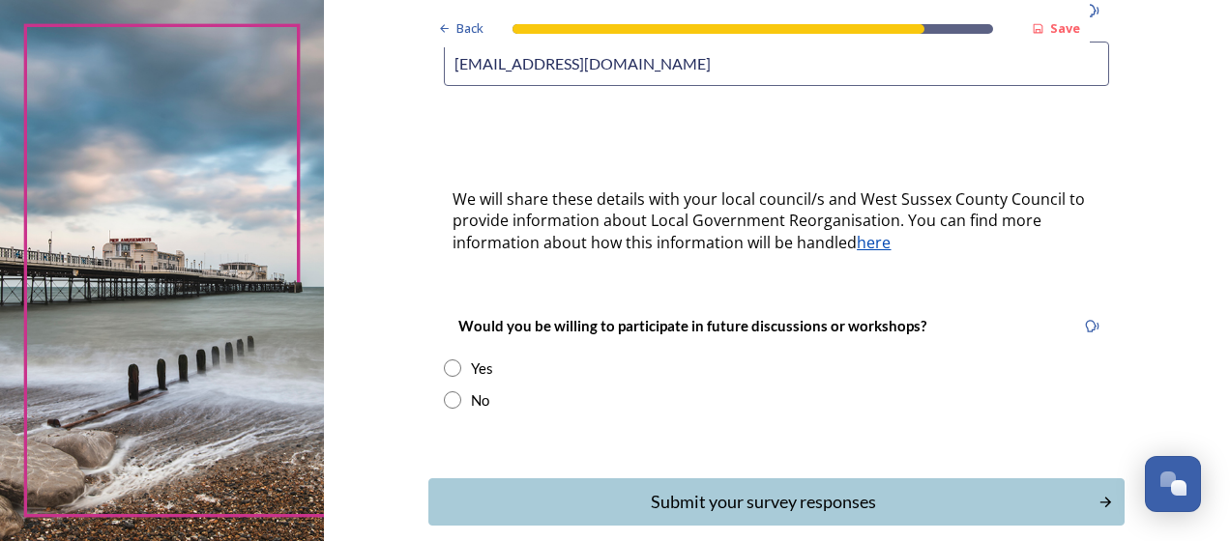
click at [449, 392] on input "radio" at bounding box center [452, 400] width 17 height 17
radio input "true"
click at [641, 489] on div "Submit your survey responses" at bounding box center [763, 502] width 655 height 26
